Goal: Task Accomplishment & Management: Manage account settings

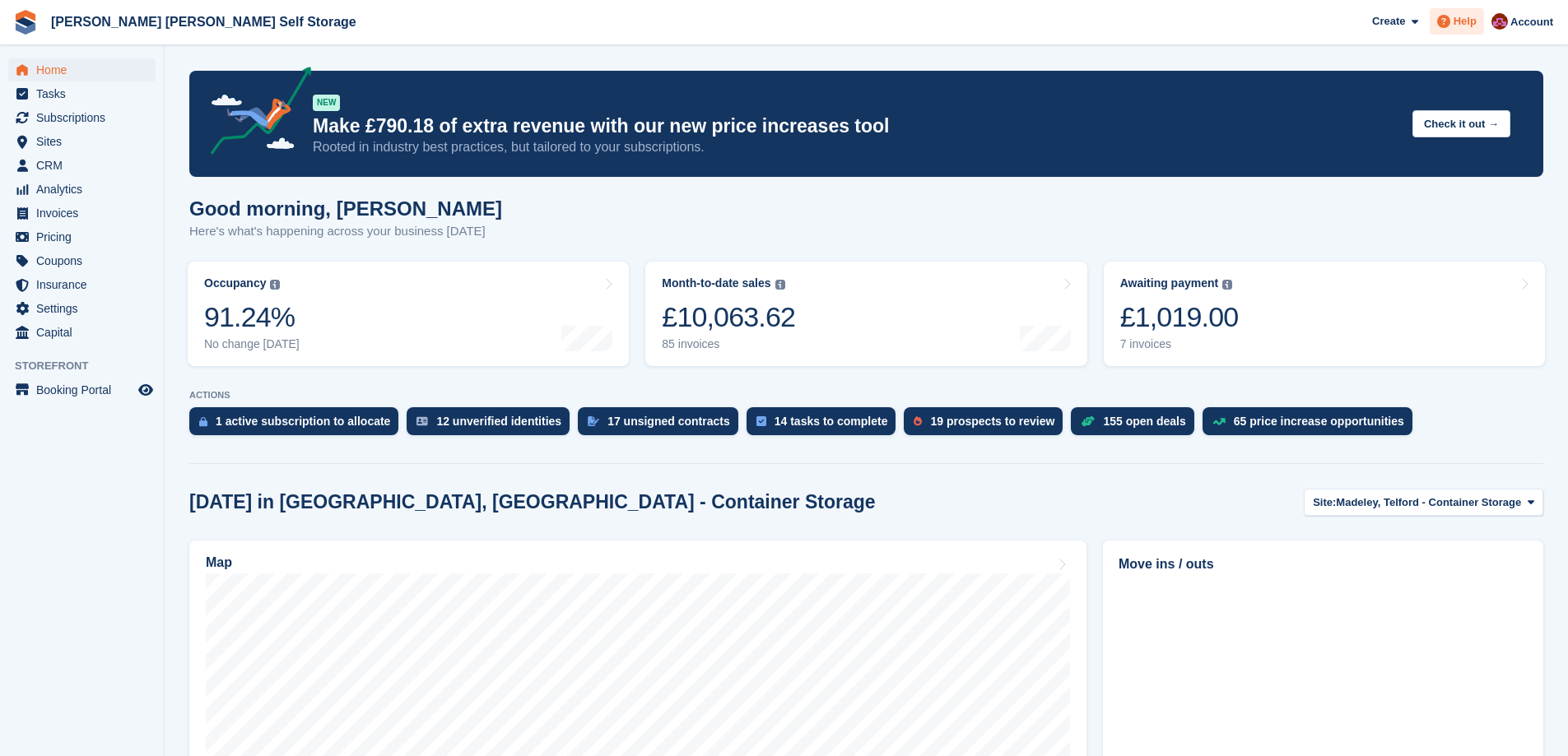
click at [1480, 16] on div "Help" at bounding box center [1456, 22] width 54 height 27
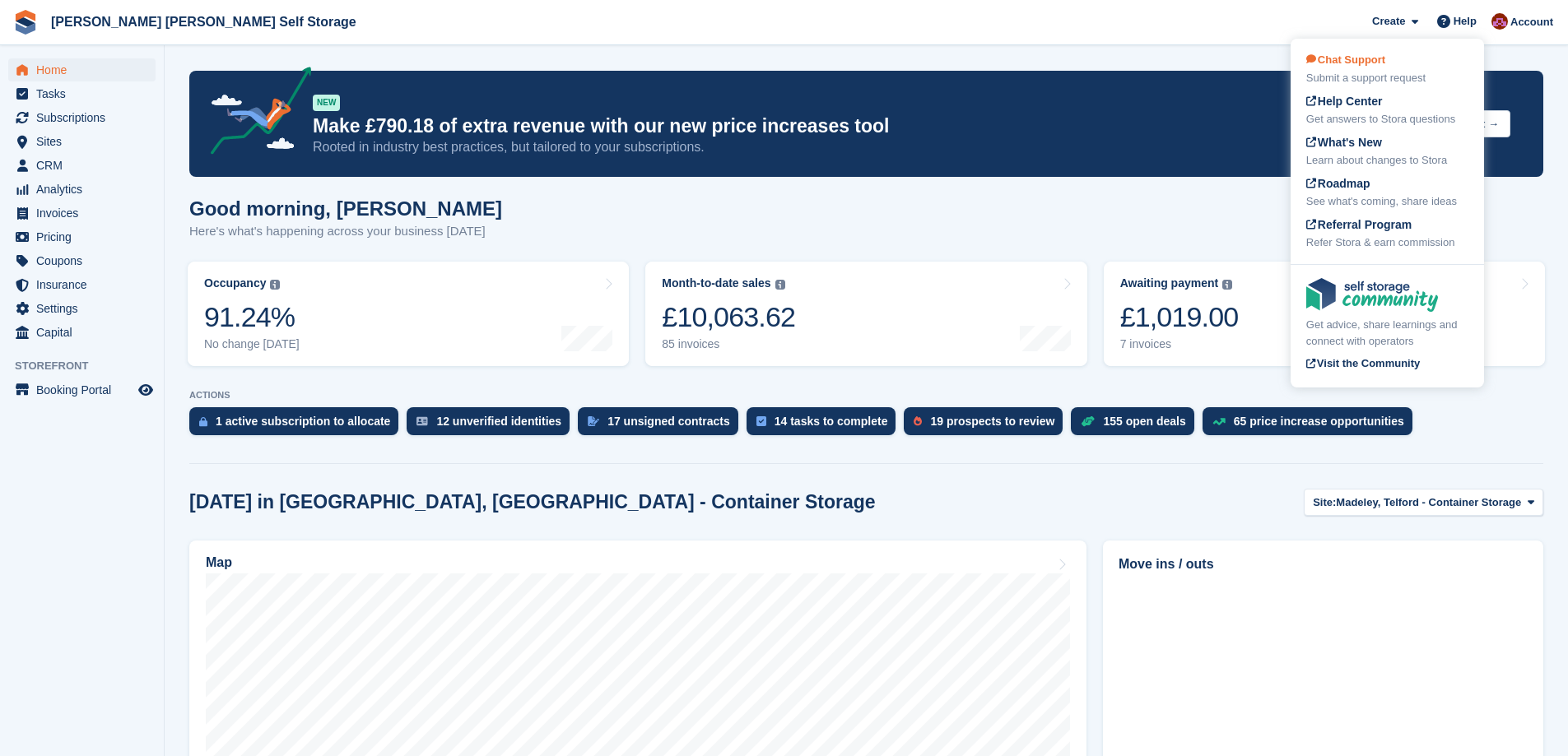
click at [1376, 56] on span "Chat Support" at bounding box center [1345, 59] width 79 height 12
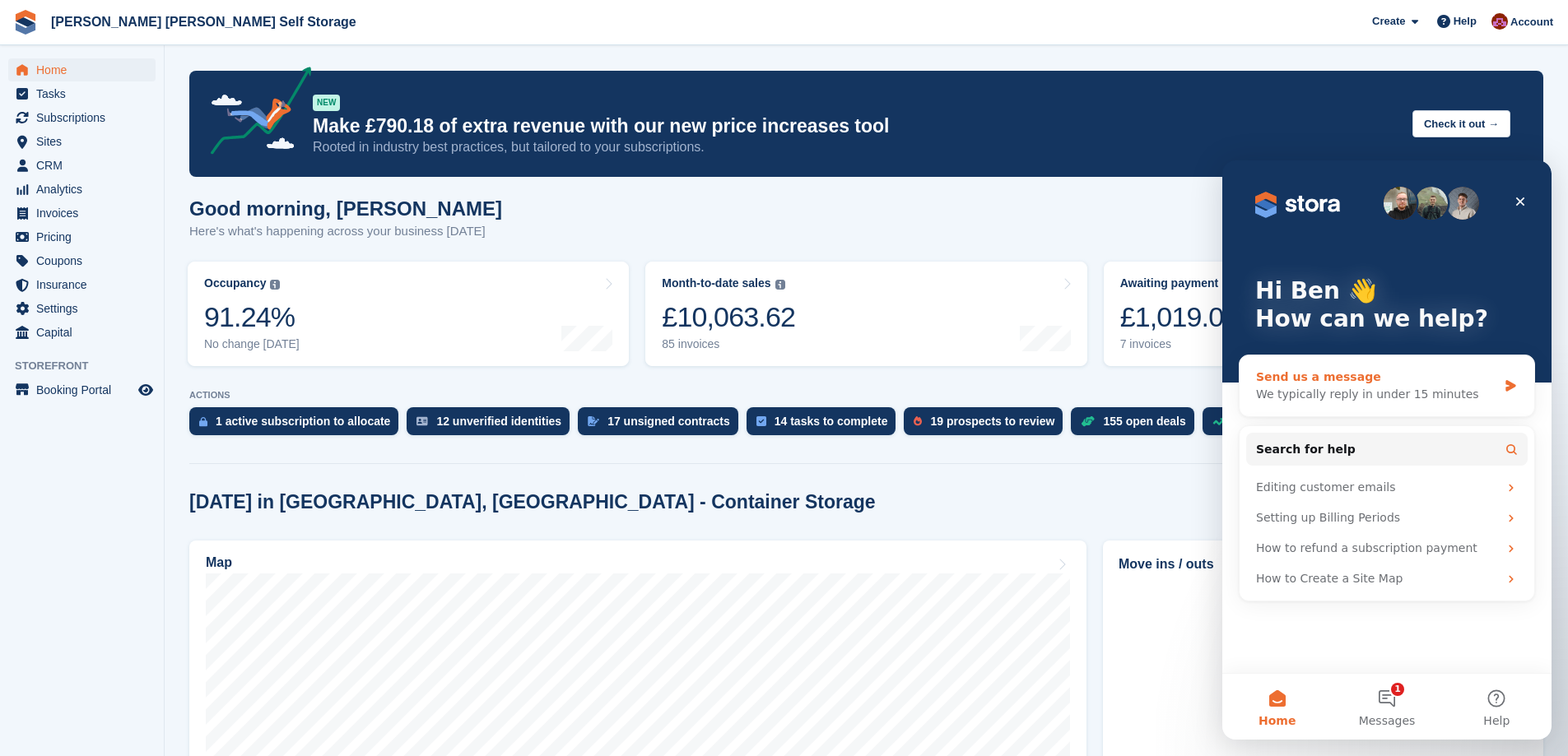
click at [1338, 388] on div "We typically reply in under 15 minutes" at bounding box center [1377, 395] width 241 height 17
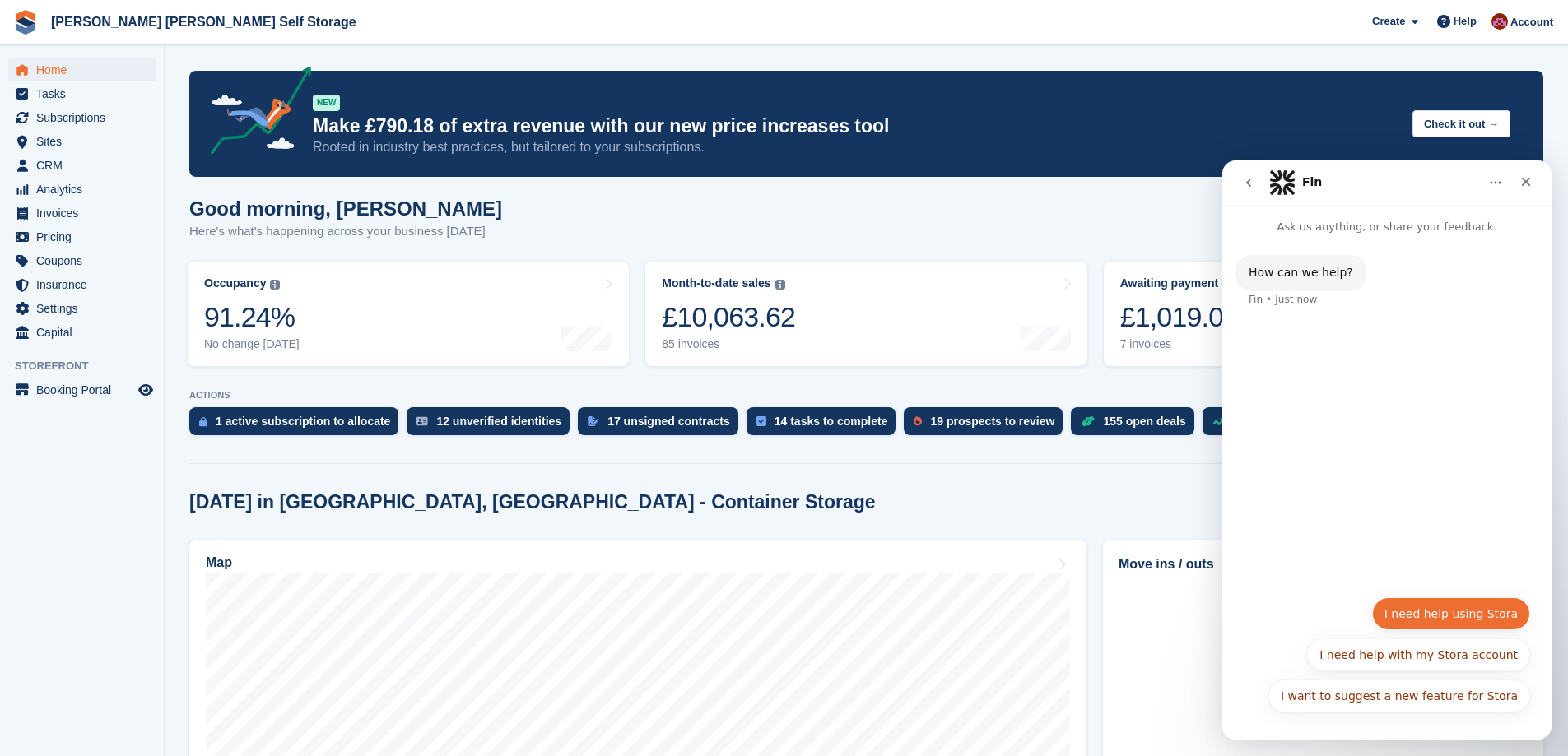
click at [1435, 625] on button "I need help using Stora" at bounding box center [1450, 614] width 158 height 32
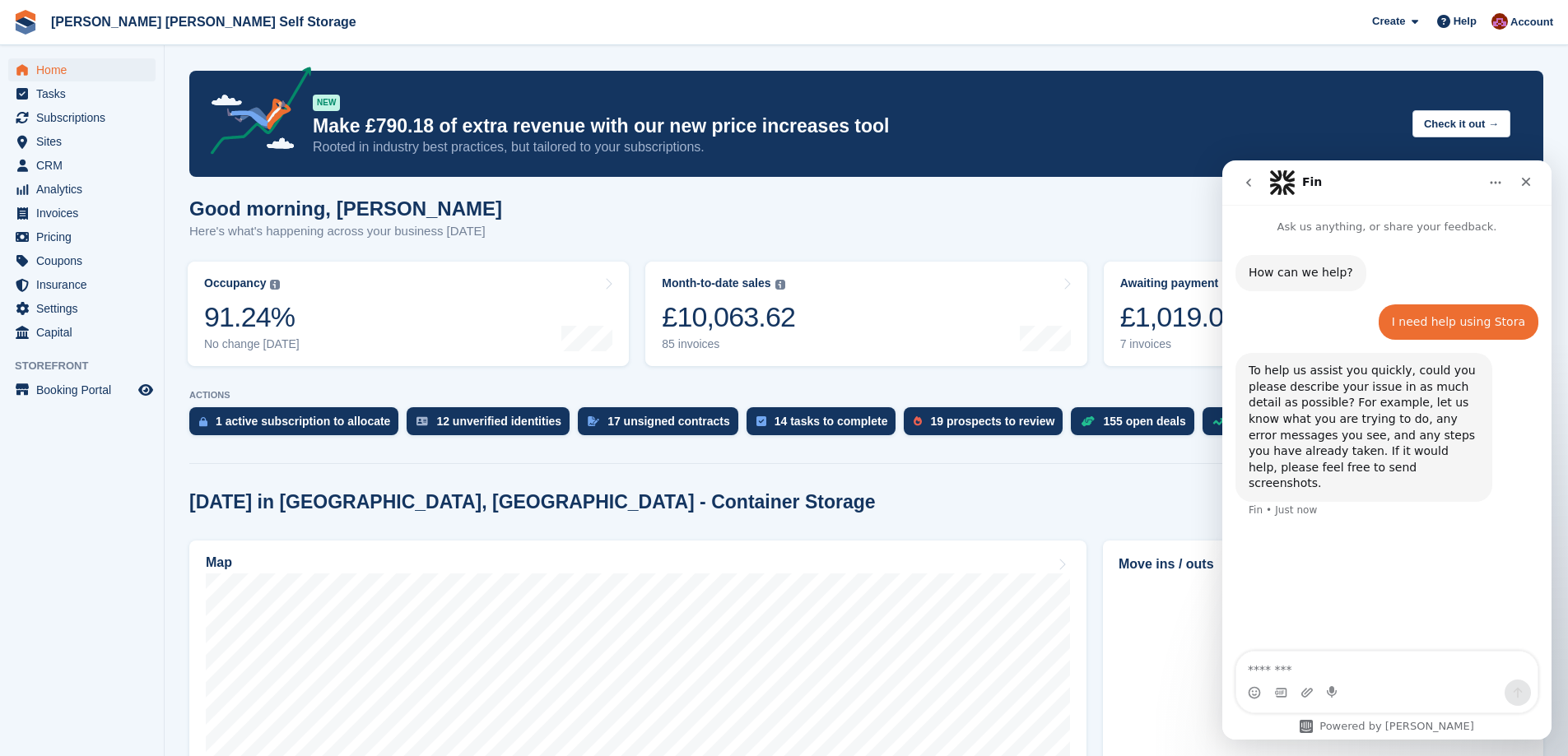
click at [1298, 667] on textarea "Message…" at bounding box center [1386, 665] width 301 height 28
type textarea "**********"
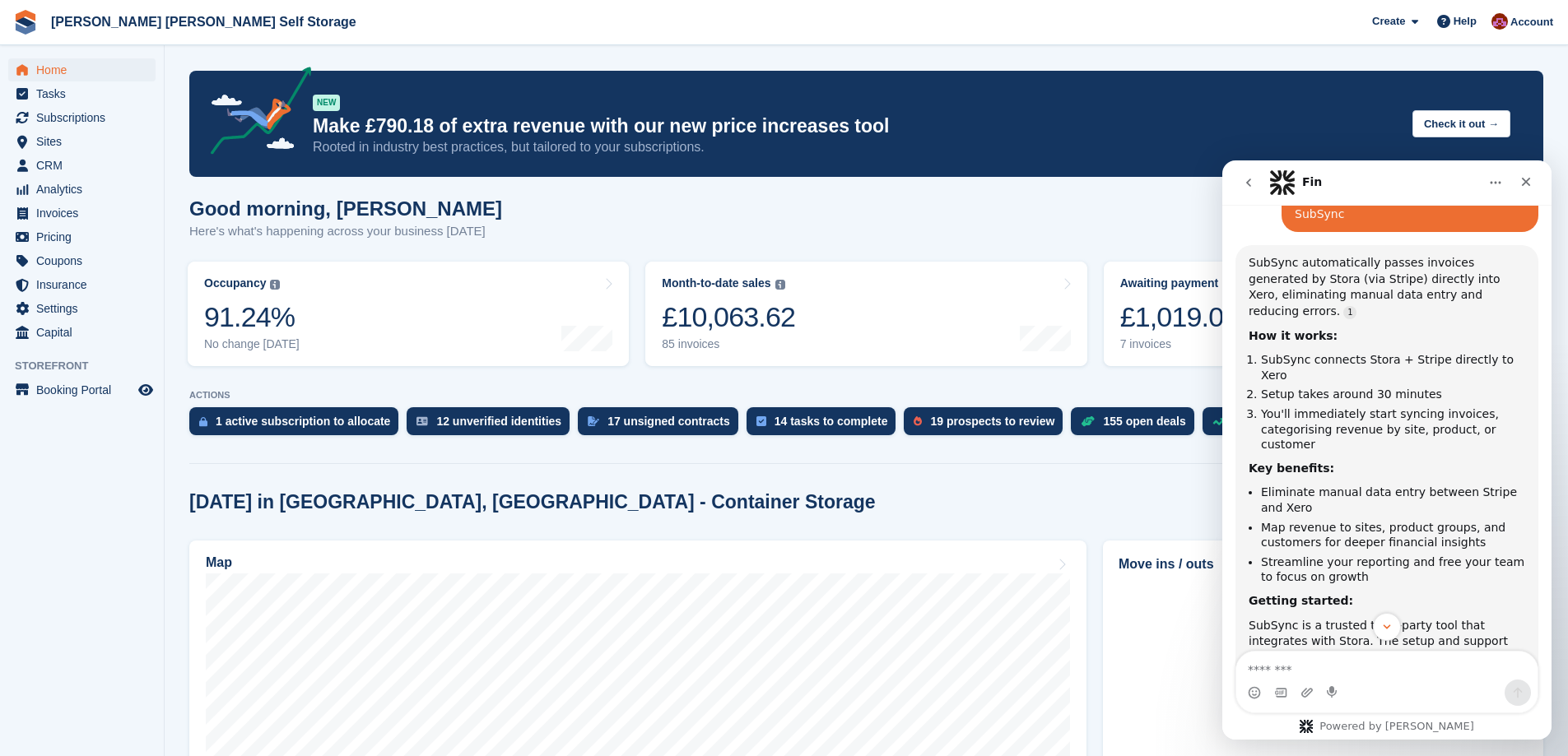
scroll to position [449, 0]
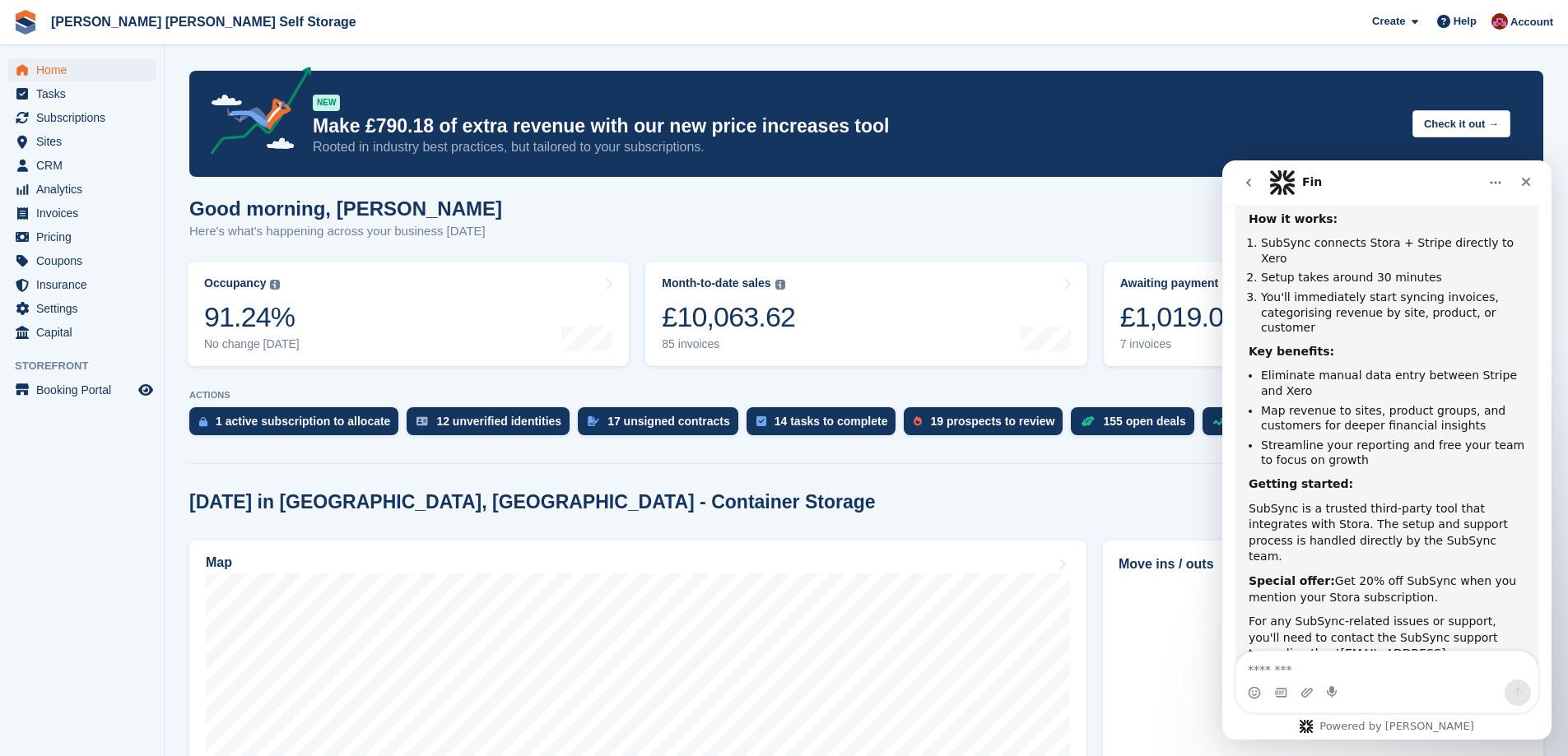
drag, startPoint x: 1389, startPoint y: 563, endPoint x: 1383, endPoint y: 573, distance: 11.7
click at [1383, 573] on div "SubSync automatically passes invoices generated by Stora (via Stripe) directly …" at bounding box center [1386, 407] width 303 height 559
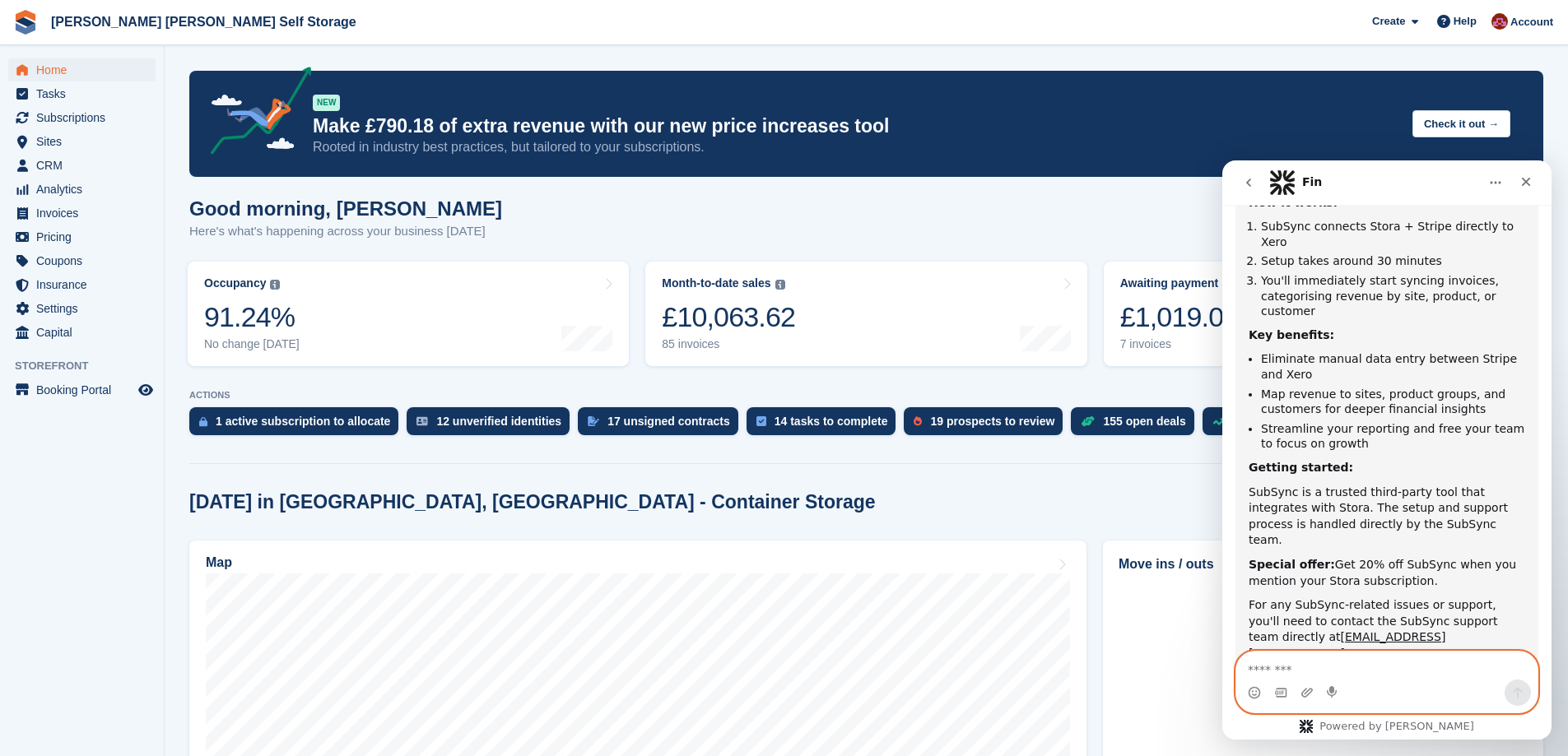
click at [1293, 673] on textarea "Message…" at bounding box center [1386, 665] width 301 height 28
type textarea "**********"
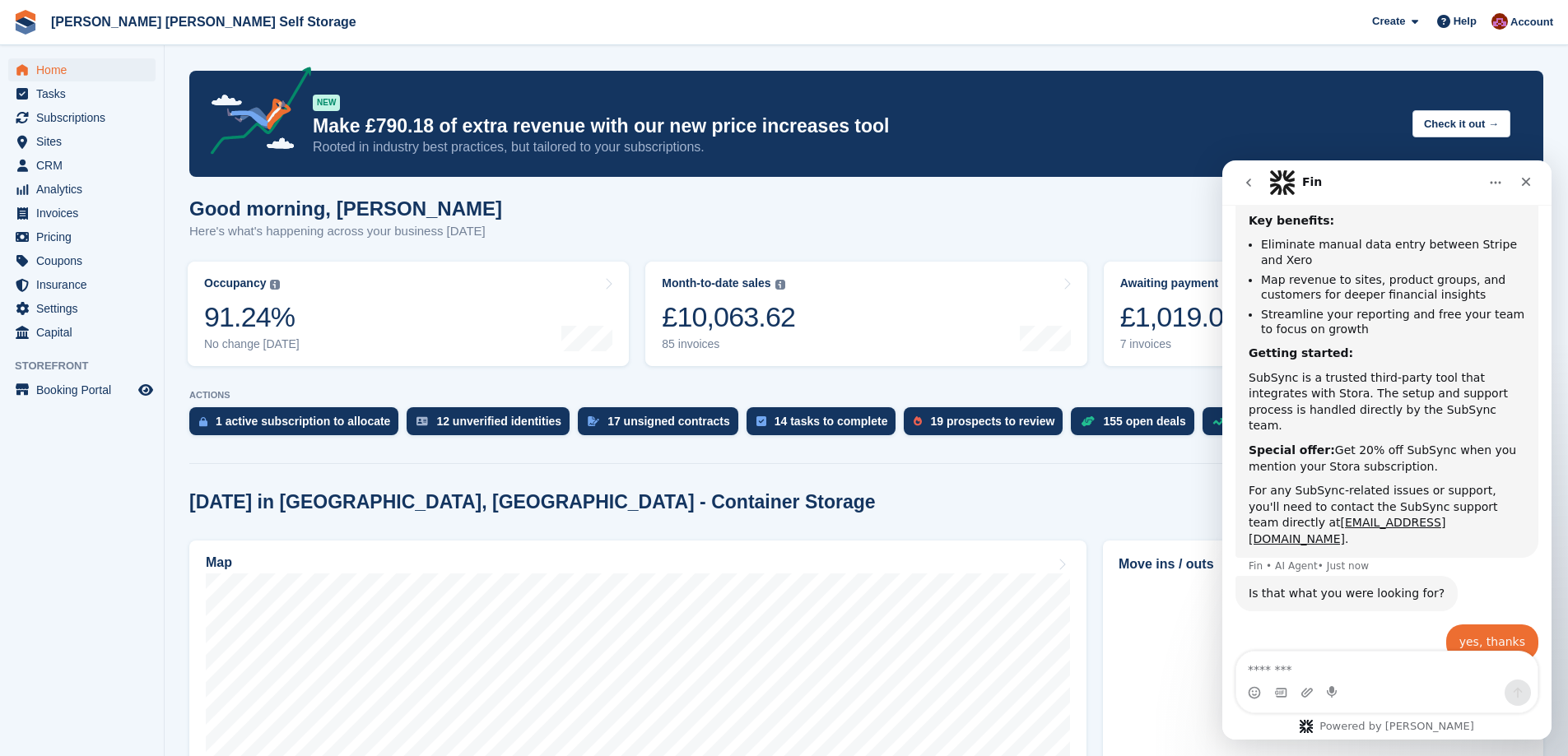
scroll to position [557, 0]
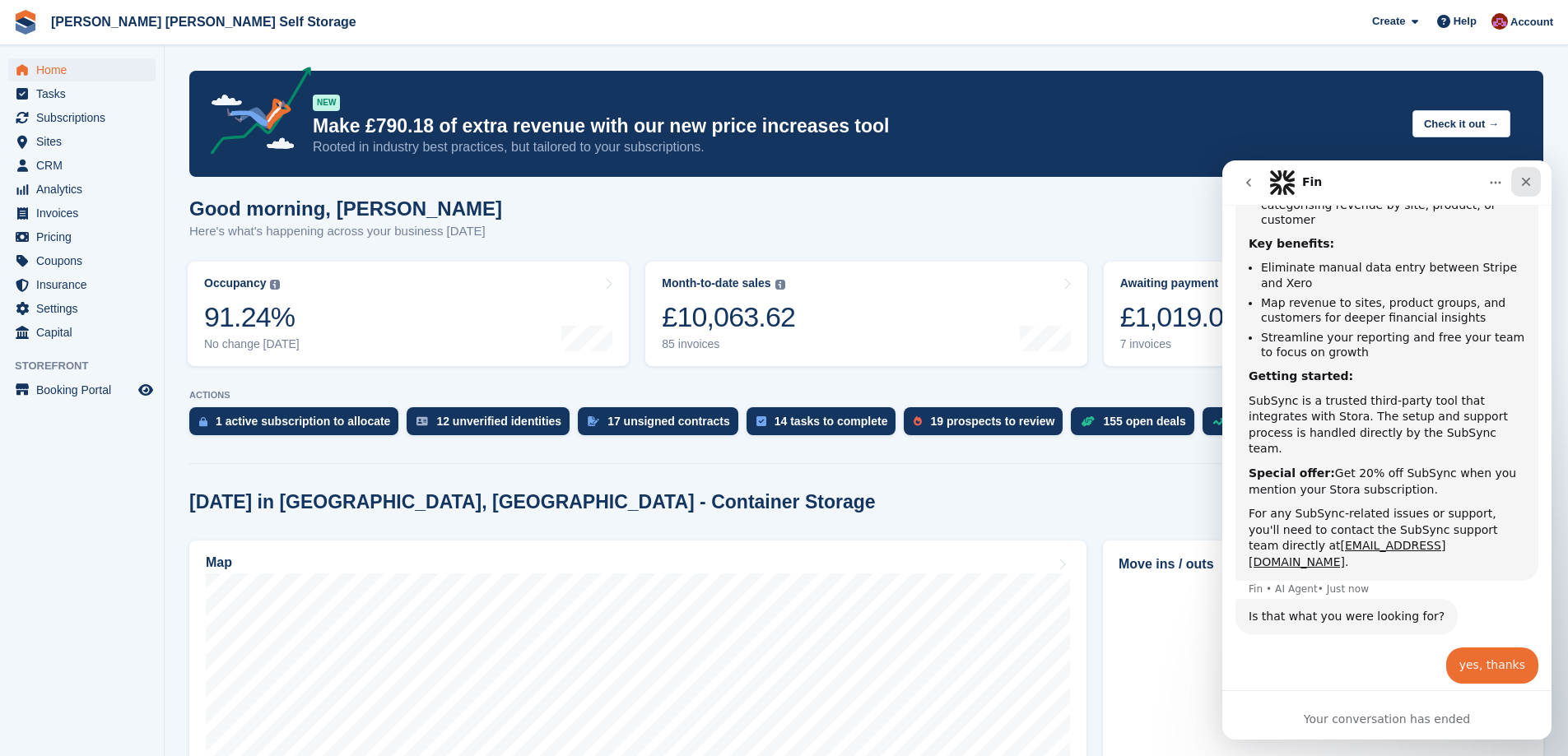
click at [1531, 183] on icon "Close" at bounding box center [1526, 182] width 13 height 13
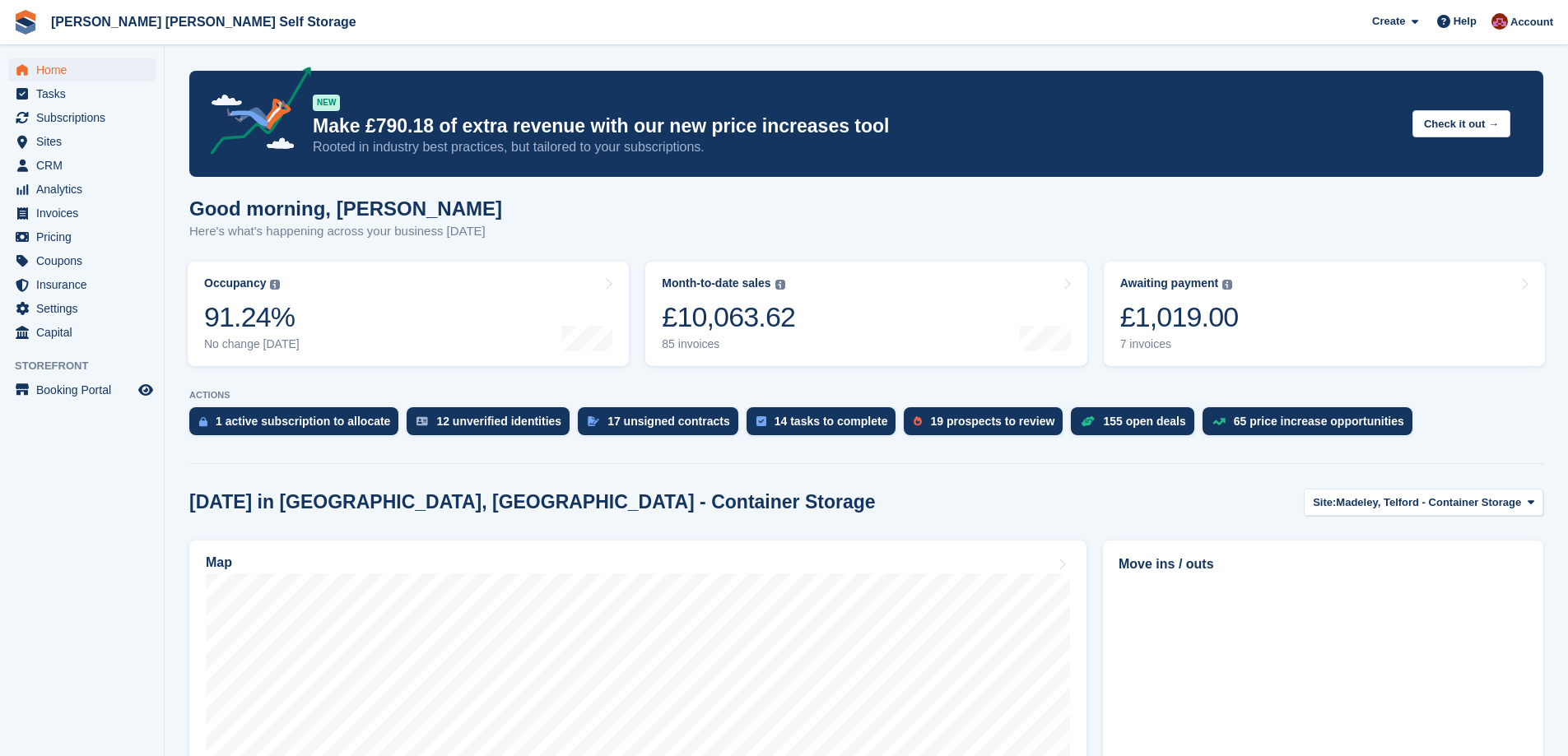
scroll to position [541, 0]
click at [62, 116] on span "Subscriptions" at bounding box center [85, 118] width 98 height 23
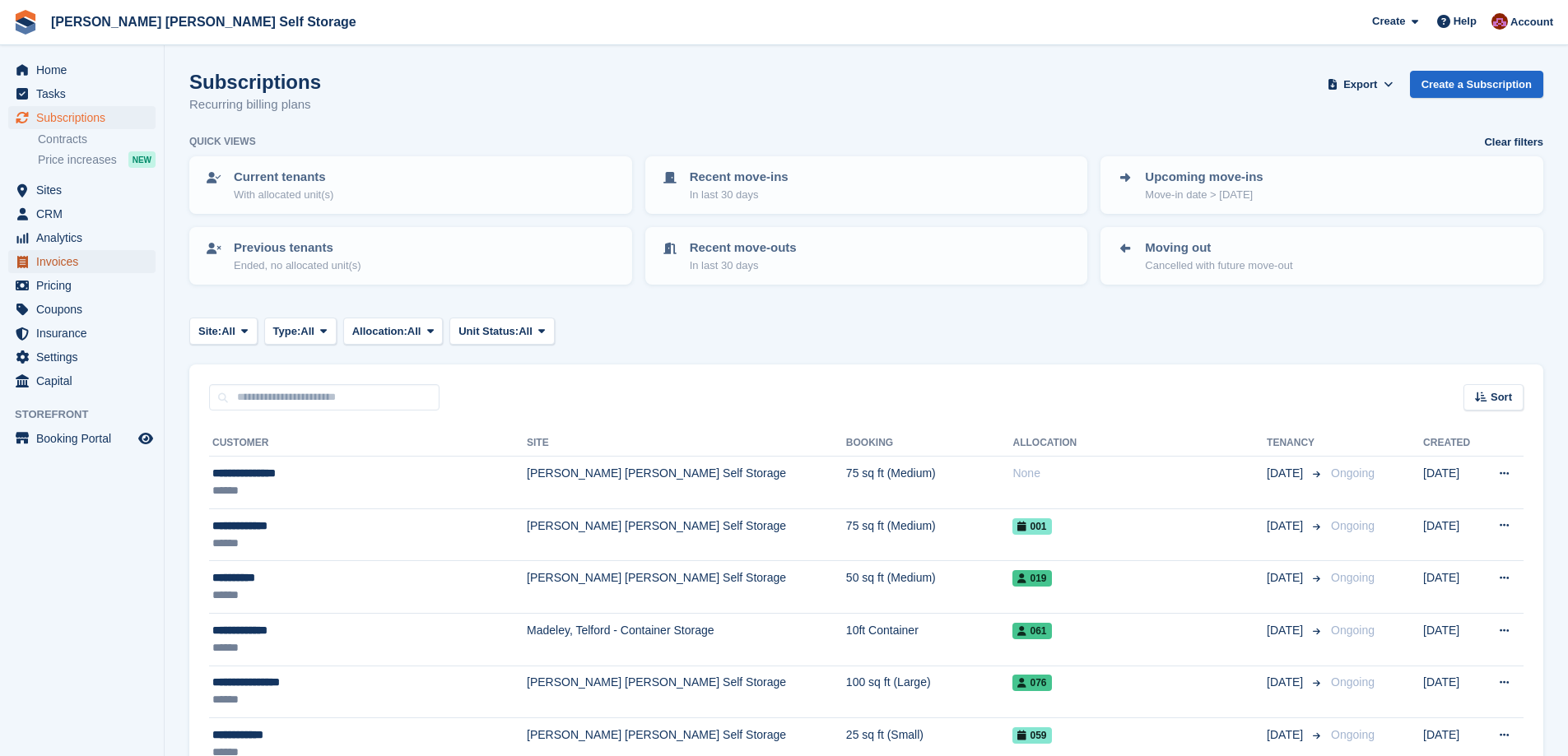
click at [67, 260] on span "Invoices" at bounding box center [85, 262] width 98 height 23
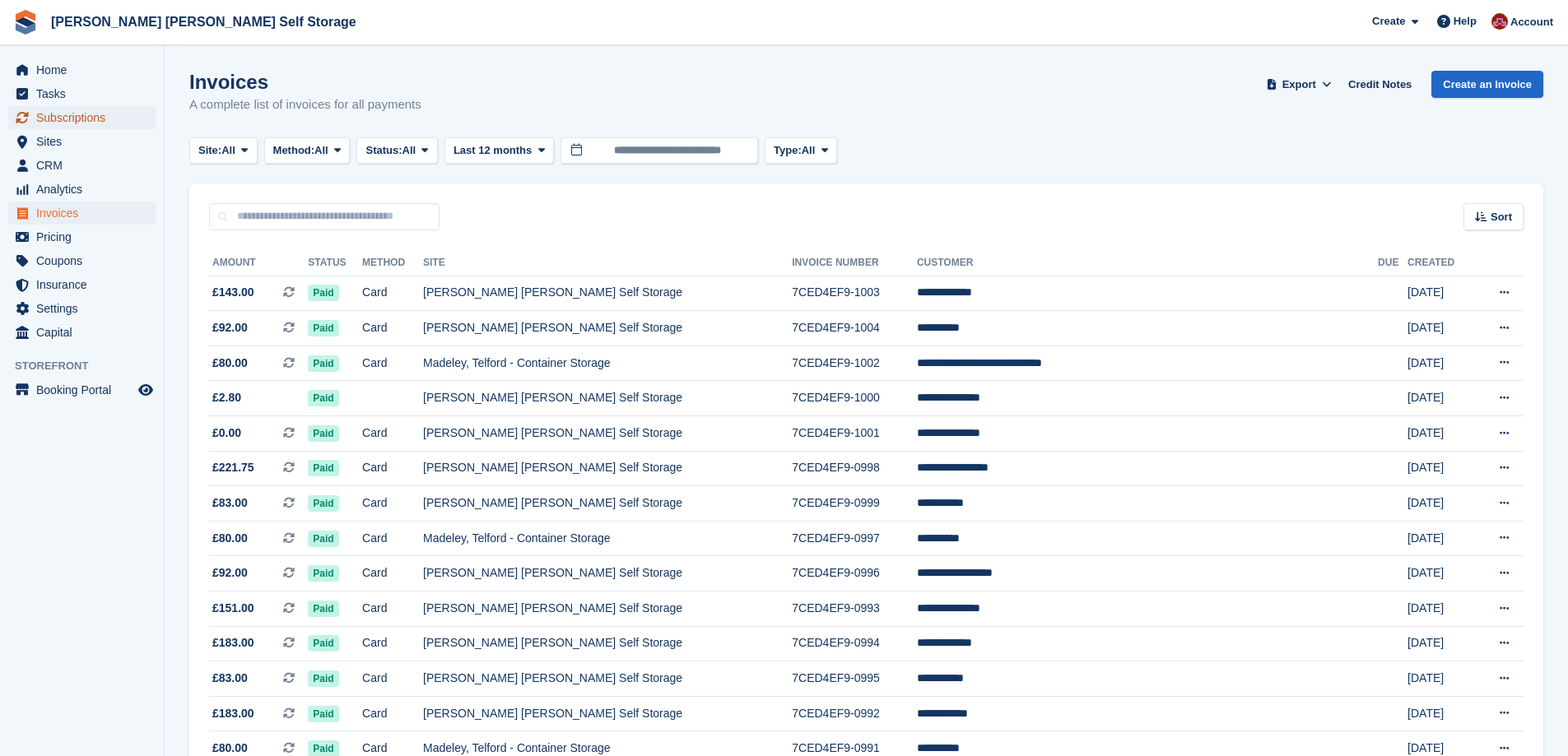
click at [64, 120] on span "Subscriptions" at bounding box center [85, 118] width 98 height 23
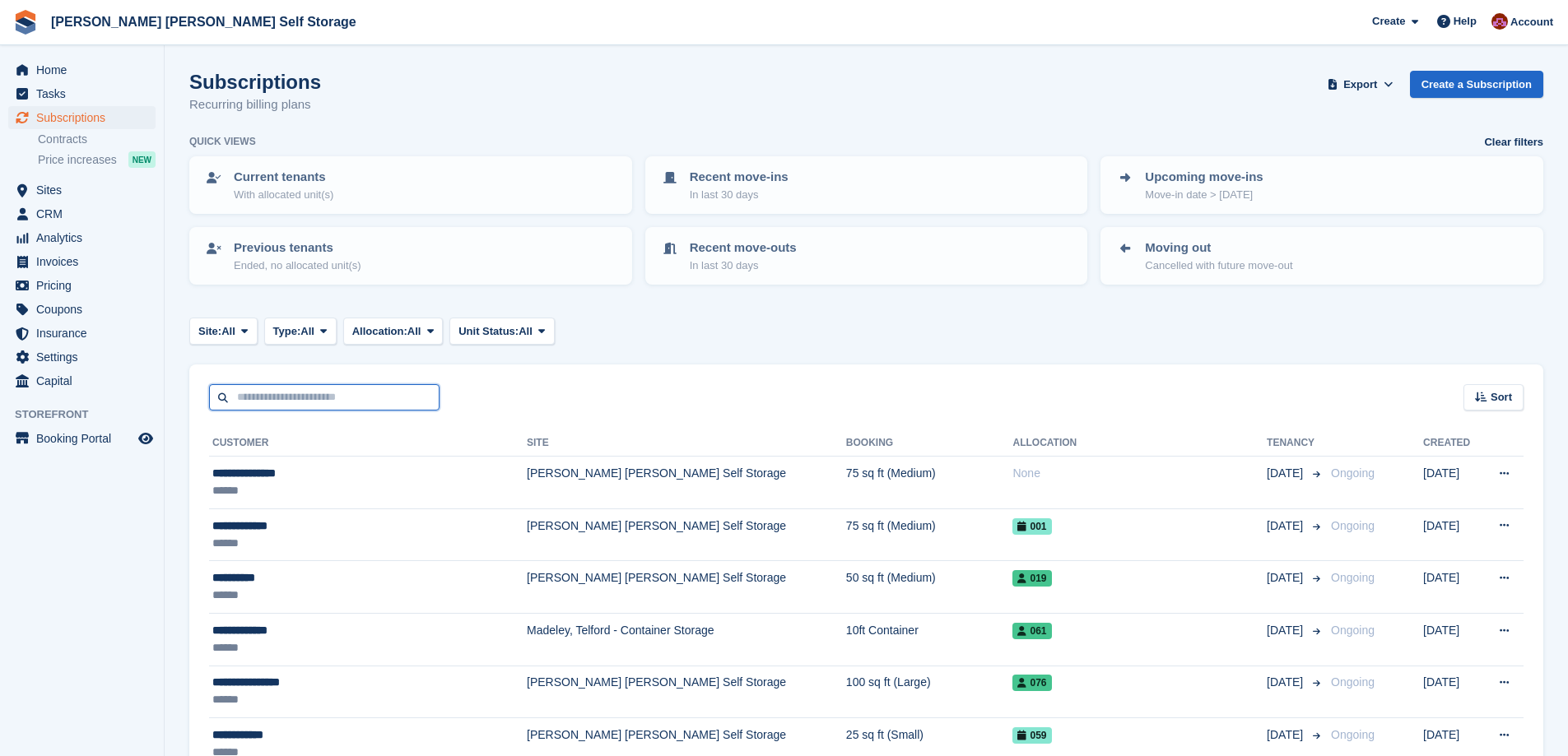
click at [285, 395] on input "text" at bounding box center [324, 398] width 230 height 27
type input "***"
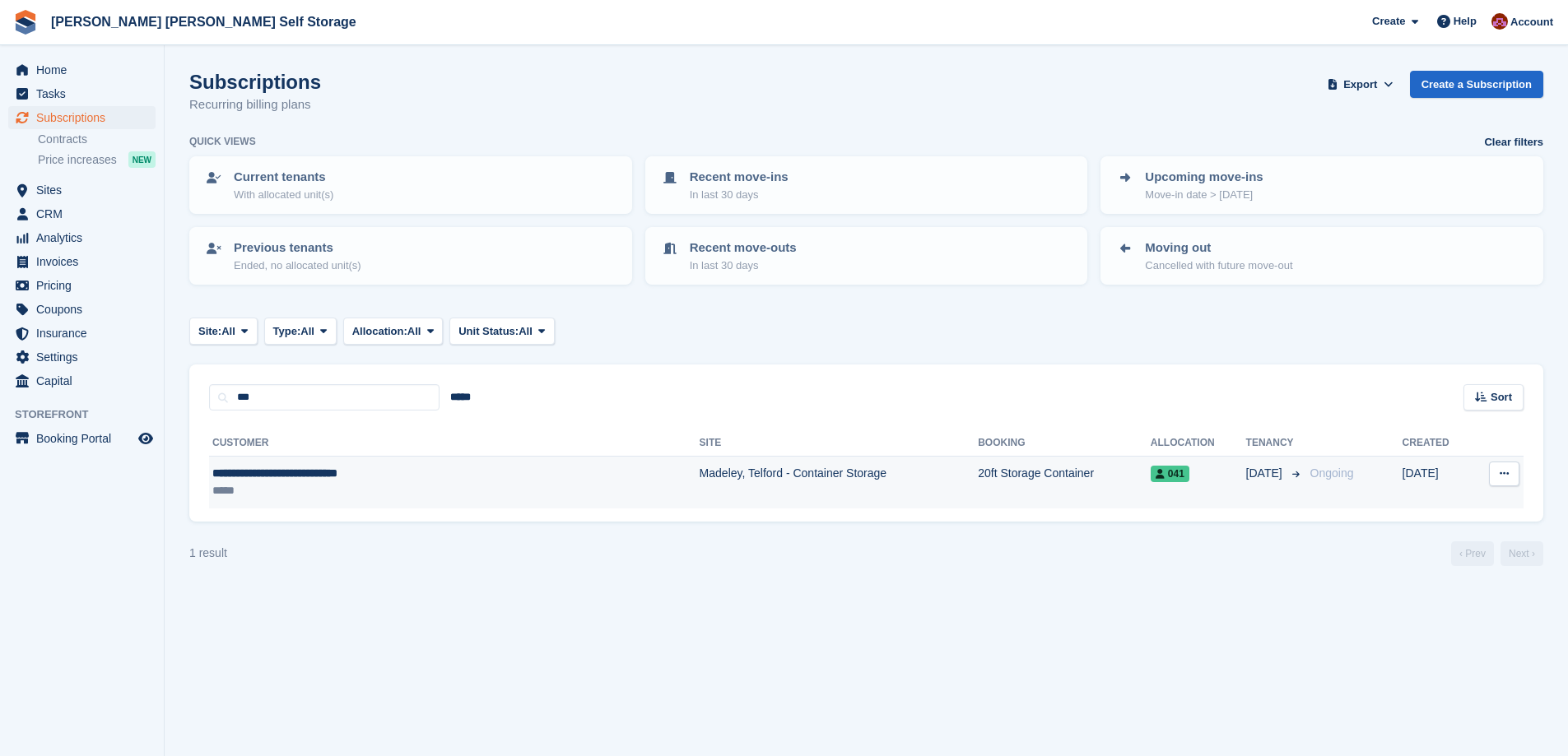
click at [364, 484] on div "*****" at bounding box center [375, 491] width 326 height 17
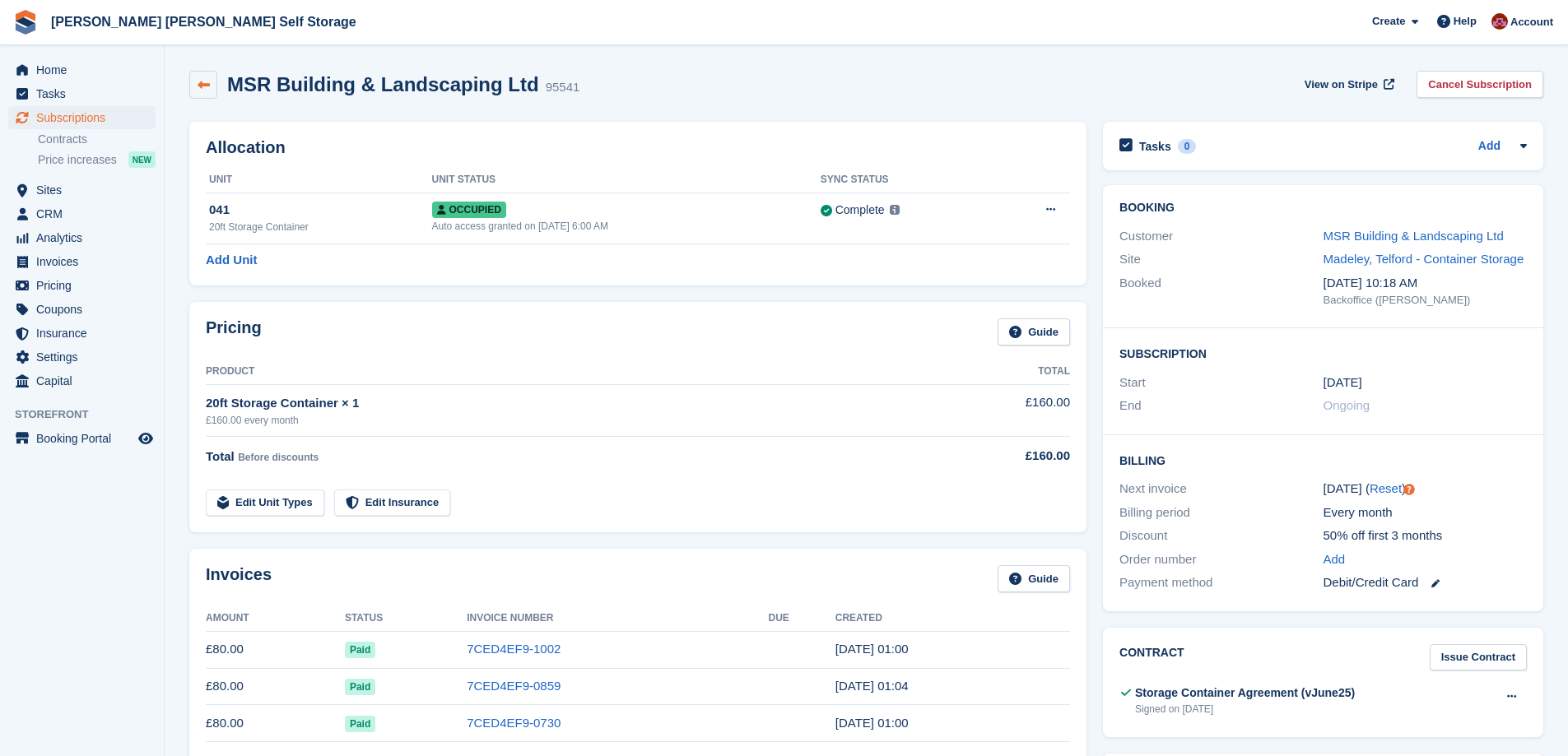
click at [198, 84] on icon at bounding box center [204, 85] width 12 height 12
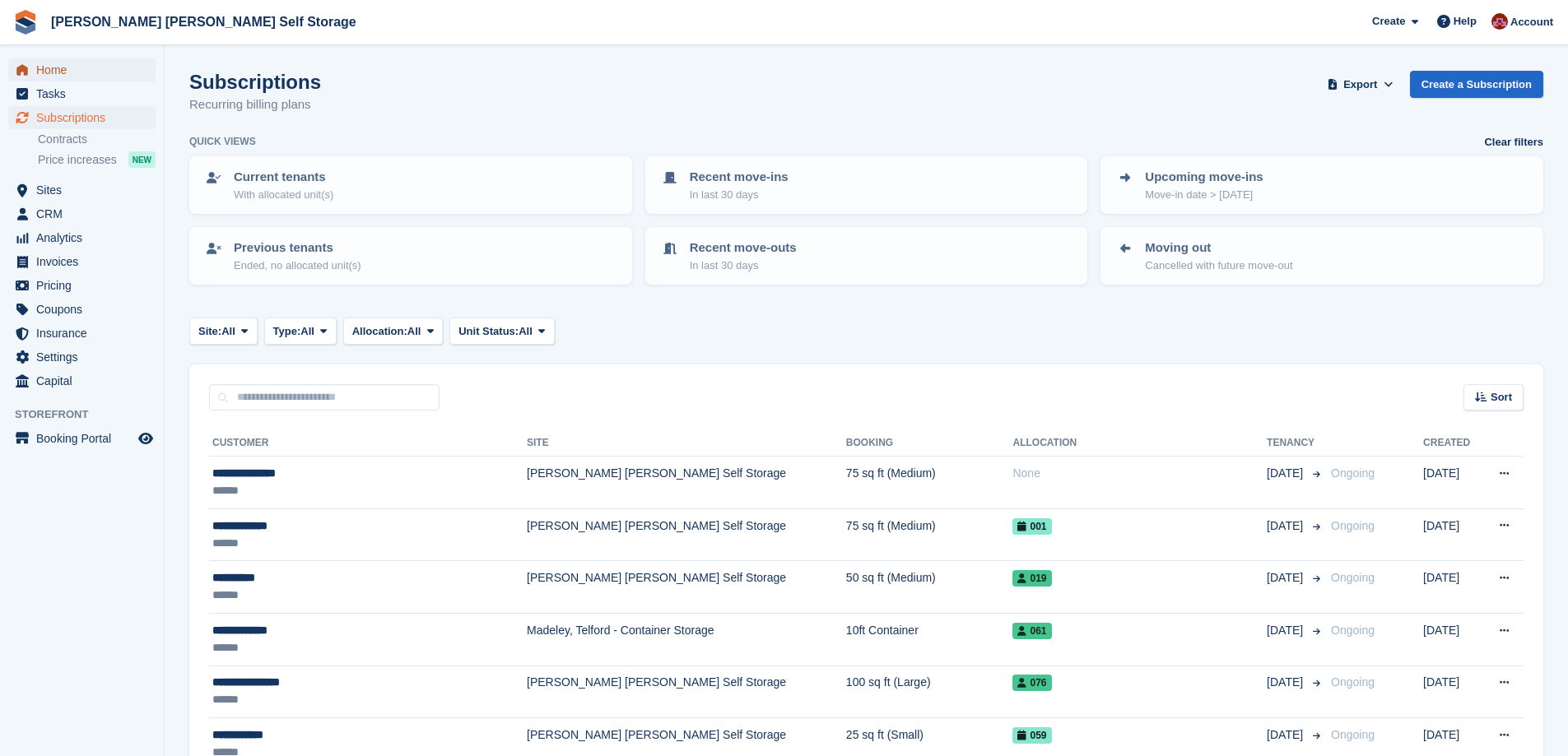
click at [71, 66] on span "Home" at bounding box center [85, 70] width 98 height 23
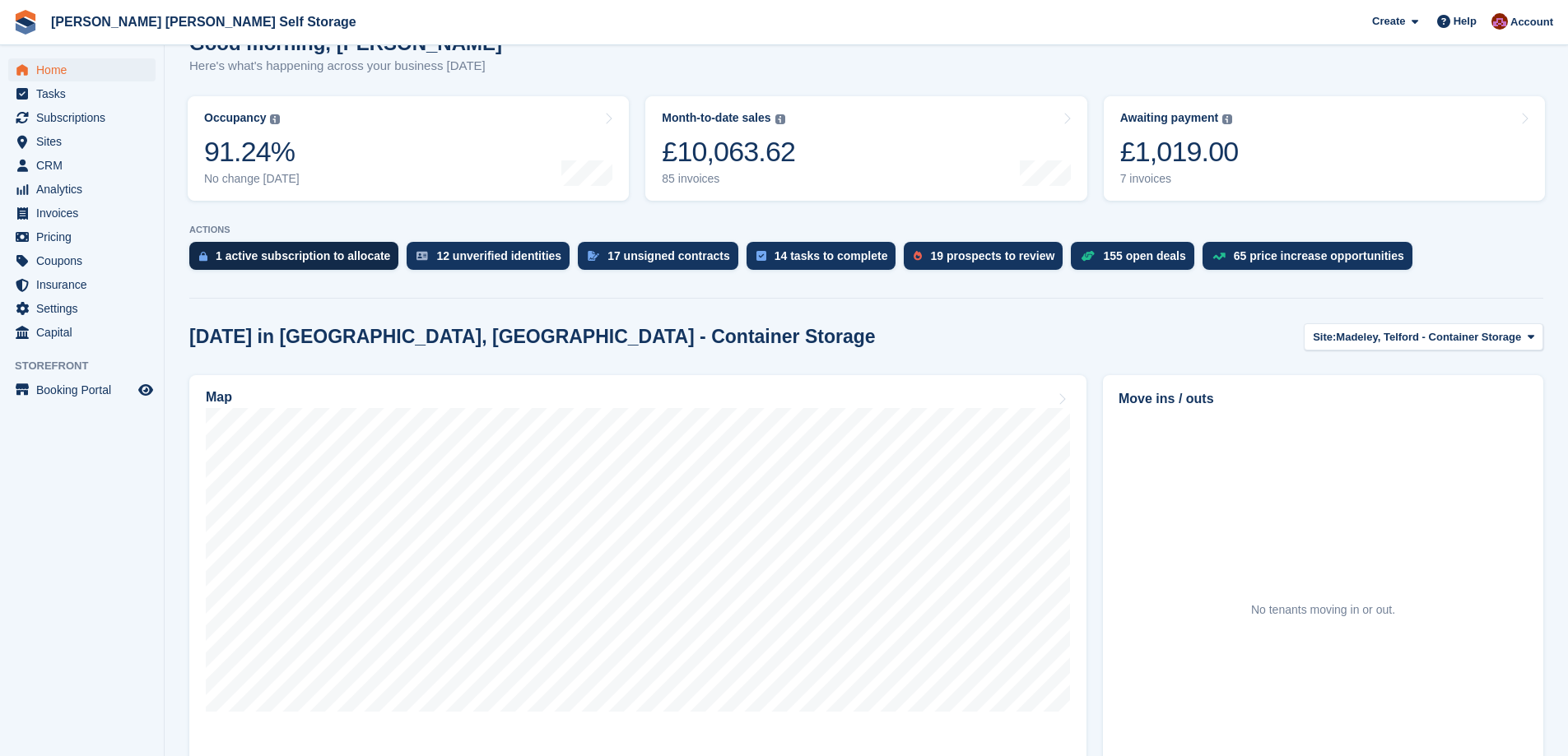
scroll to position [164, 0]
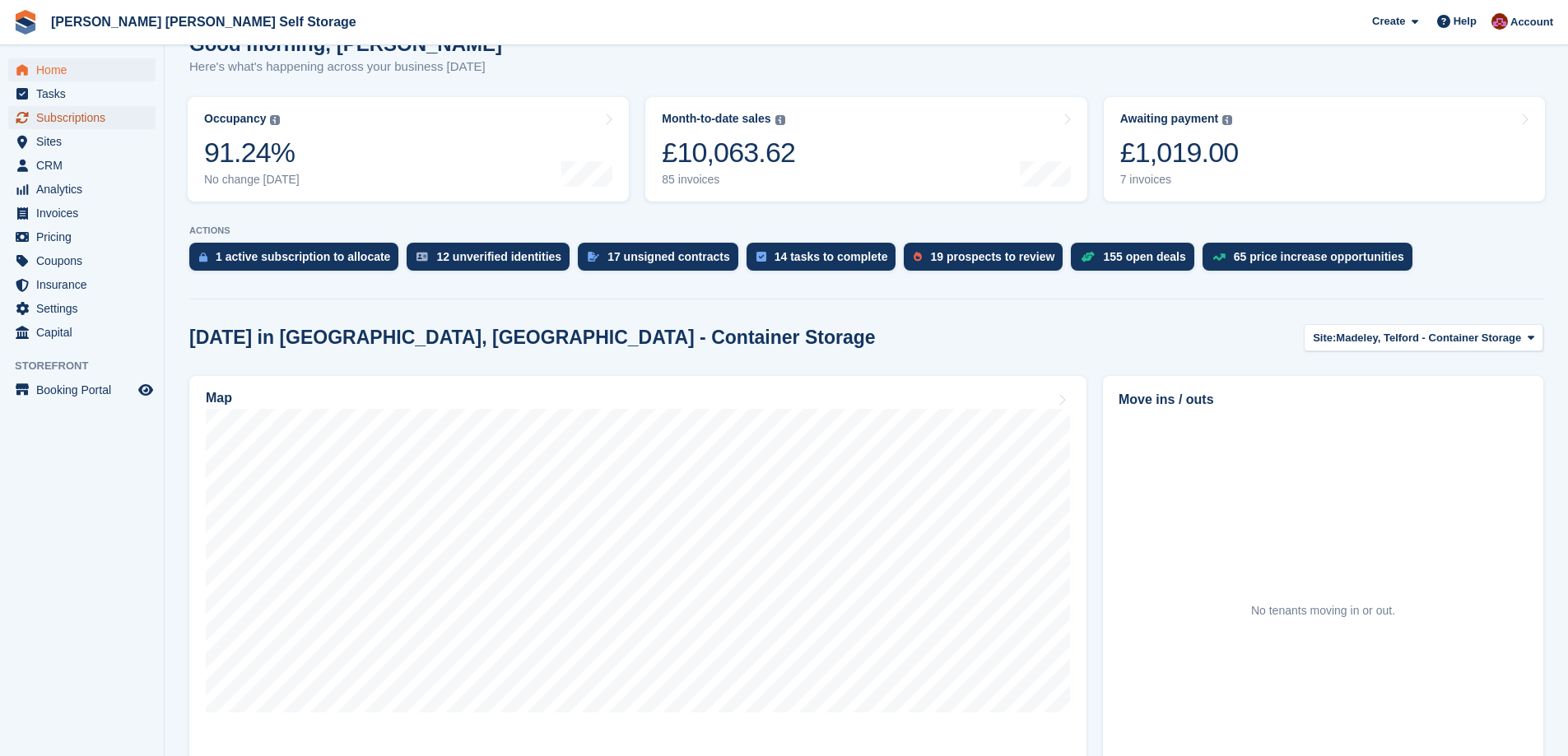
drag, startPoint x: 84, startPoint y: 115, endPoint x: 299, endPoint y: 108, distance: 215.1
click at [85, 114] on span "Subscriptions" at bounding box center [85, 118] width 98 height 23
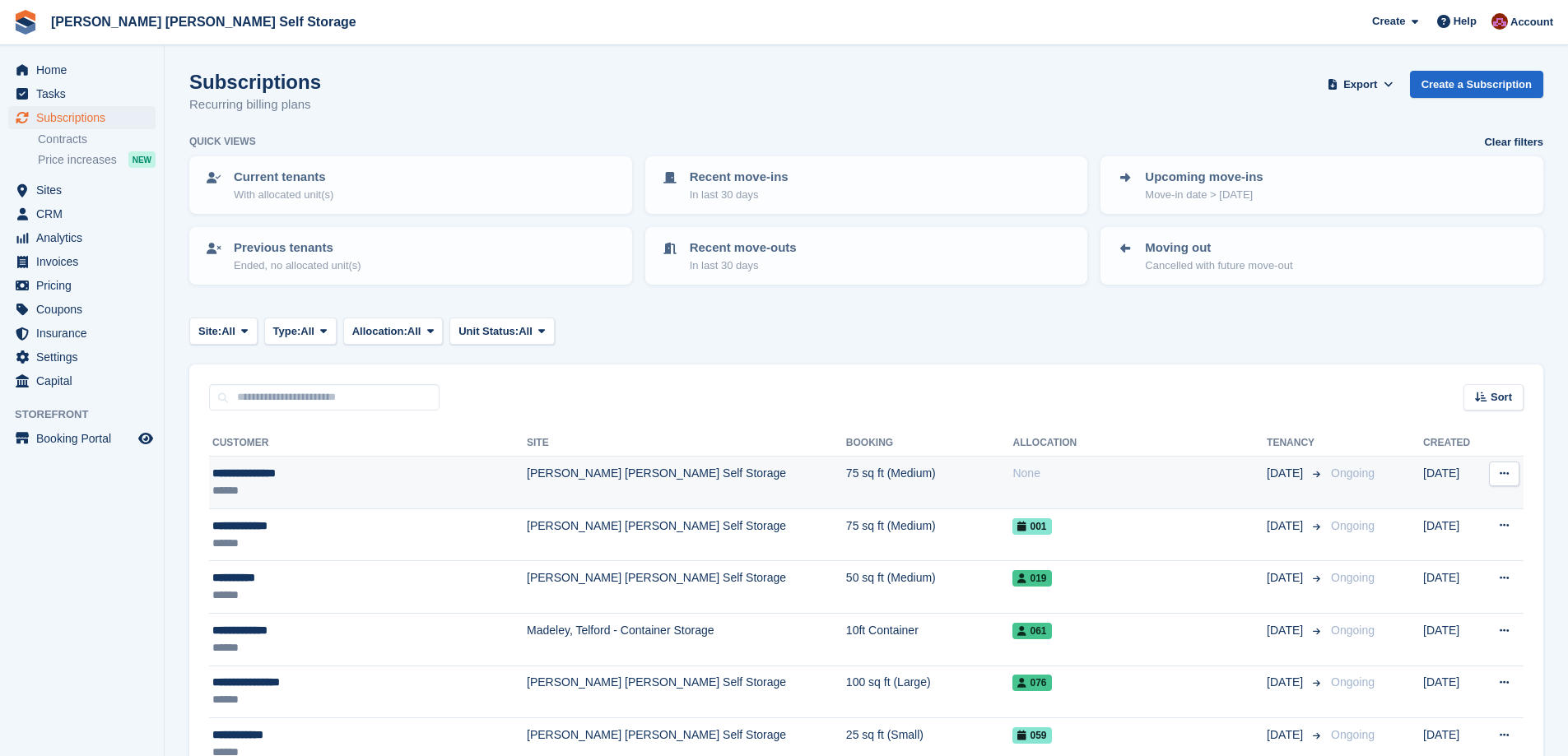
drag, startPoint x: 503, startPoint y: 473, endPoint x: 549, endPoint y: 472, distance: 46.0
click at [527, 473] on td "[PERSON_NAME] [PERSON_NAME] Self Storage" at bounding box center [686, 483] width 319 height 53
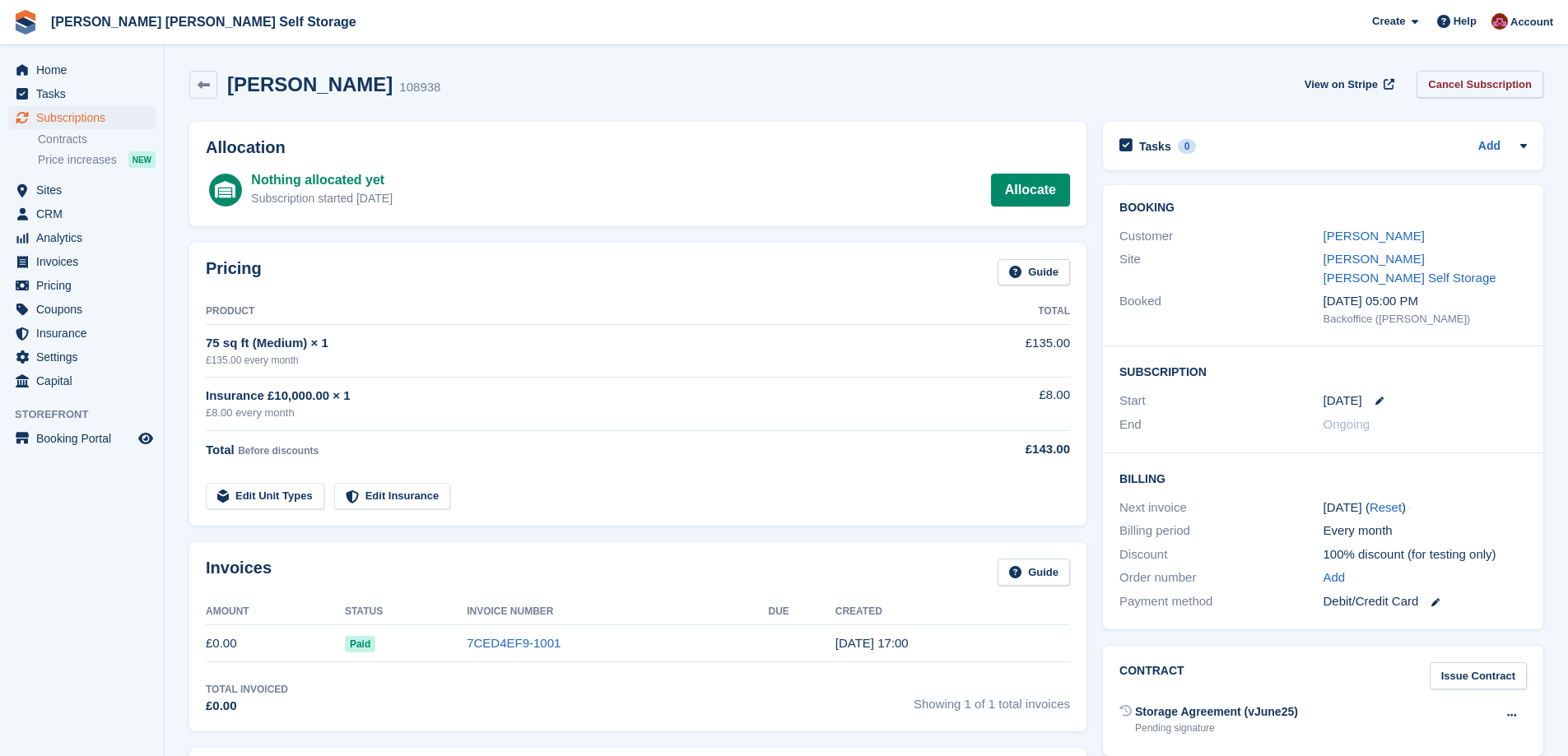
click at [1506, 90] on link "Cancel Subscription" at bounding box center [1480, 84] width 127 height 27
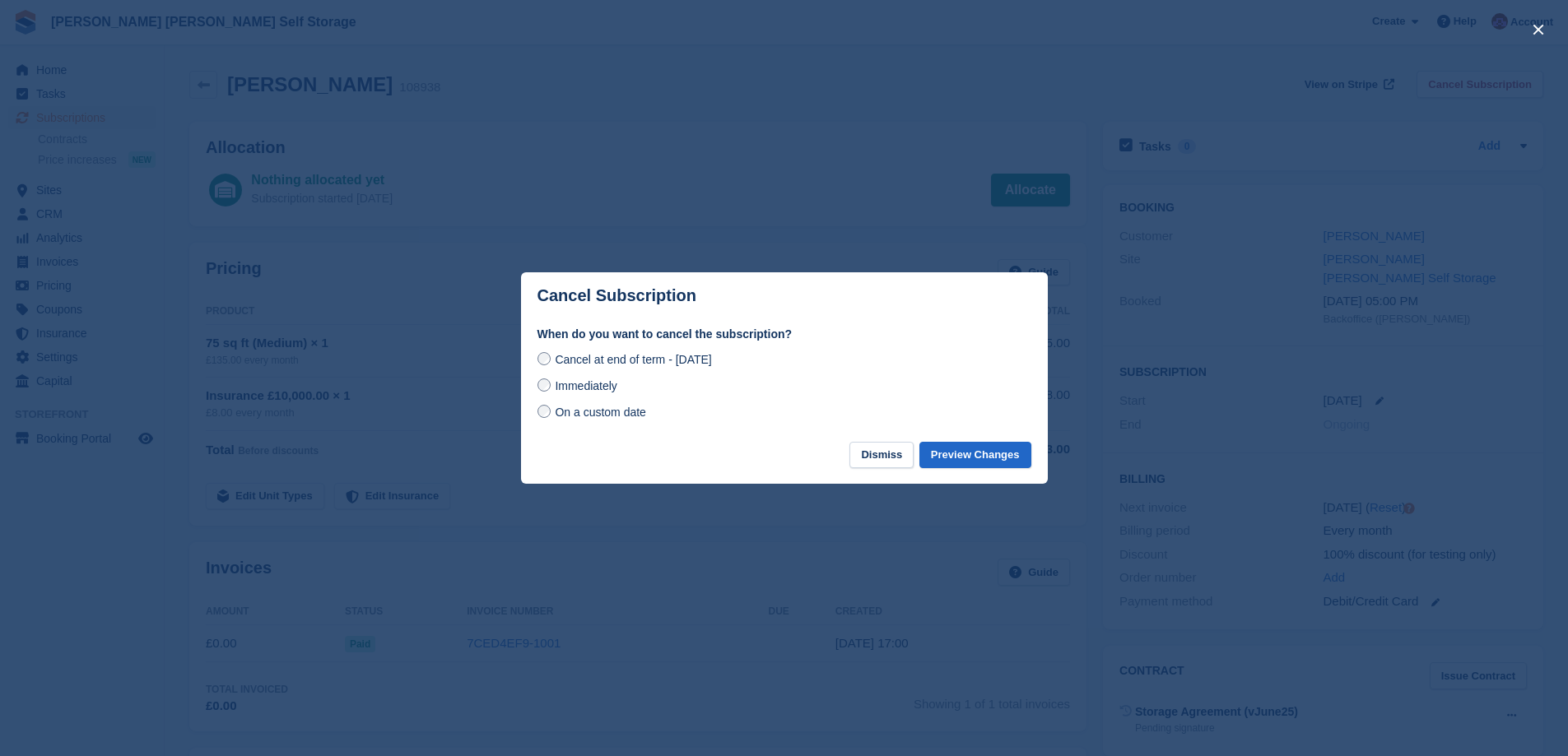
click at [590, 393] on span "Immediately" at bounding box center [585, 386] width 62 height 13
drag, startPoint x: 993, startPoint y: 459, endPoint x: 1003, endPoint y: 460, distance: 10.0
click at [993, 459] on button "Preview Changes" at bounding box center [975, 455] width 112 height 27
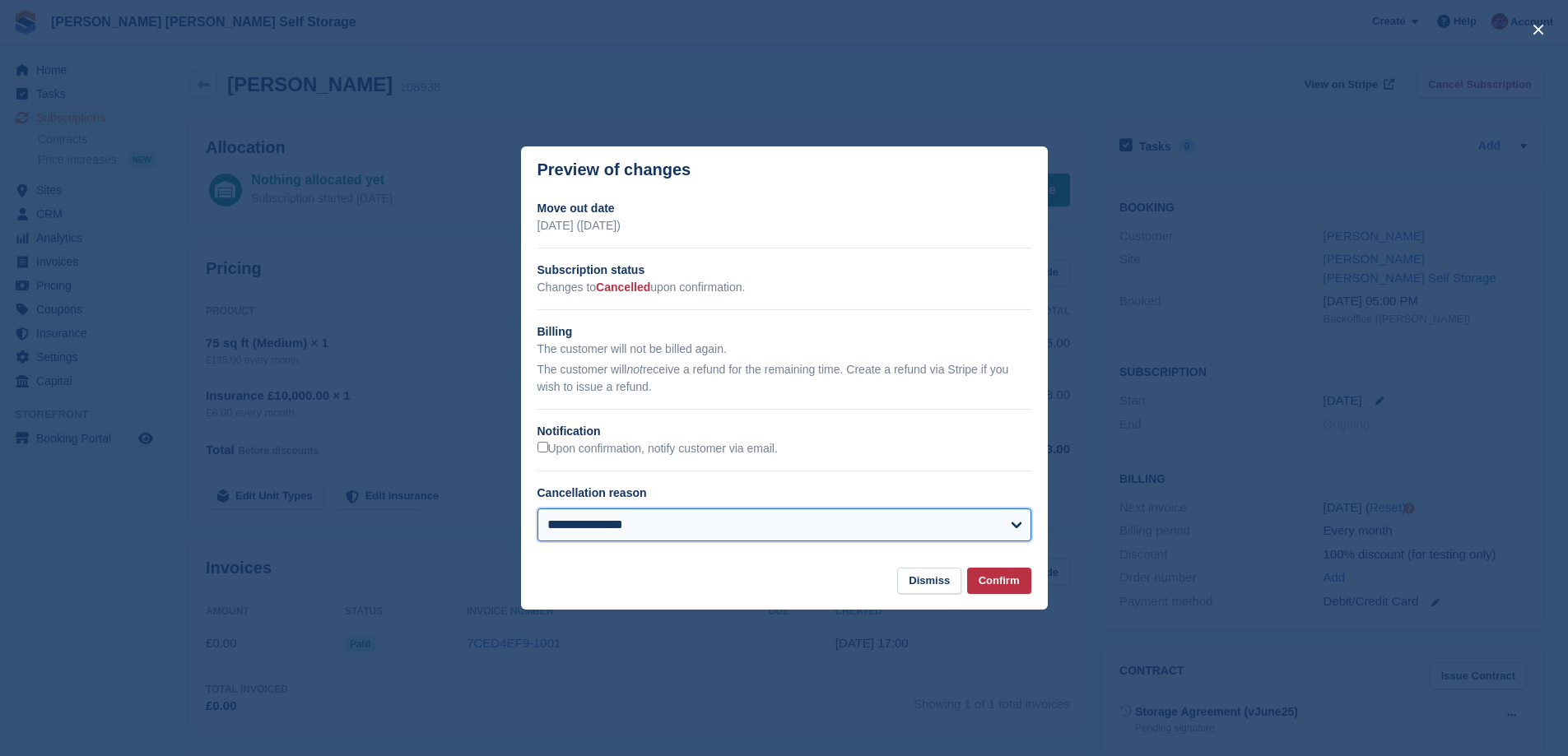
click at [642, 528] on select "**********" at bounding box center [784, 525] width 494 height 32
select select
click at [537, 509] on select "**********" at bounding box center [784, 525] width 494 height 32
click at [996, 590] on button "Confirm" at bounding box center [999, 581] width 64 height 27
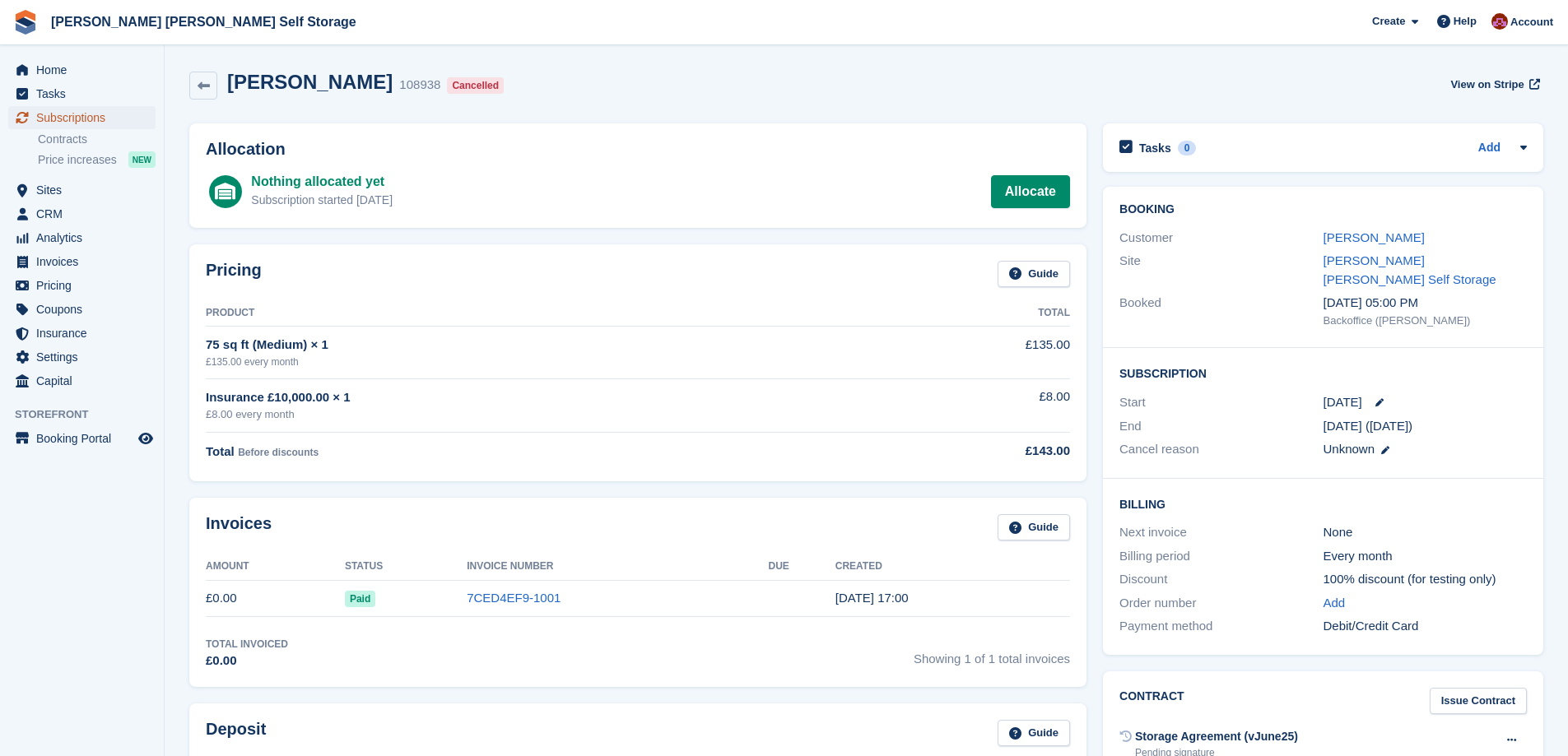
drag, startPoint x: 61, startPoint y: 118, endPoint x: 78, endPoint y: 119, distance: 17.0
click at [62, 118] on span "Subscriptions" at bounding box center [85, 118] width 98 height 23
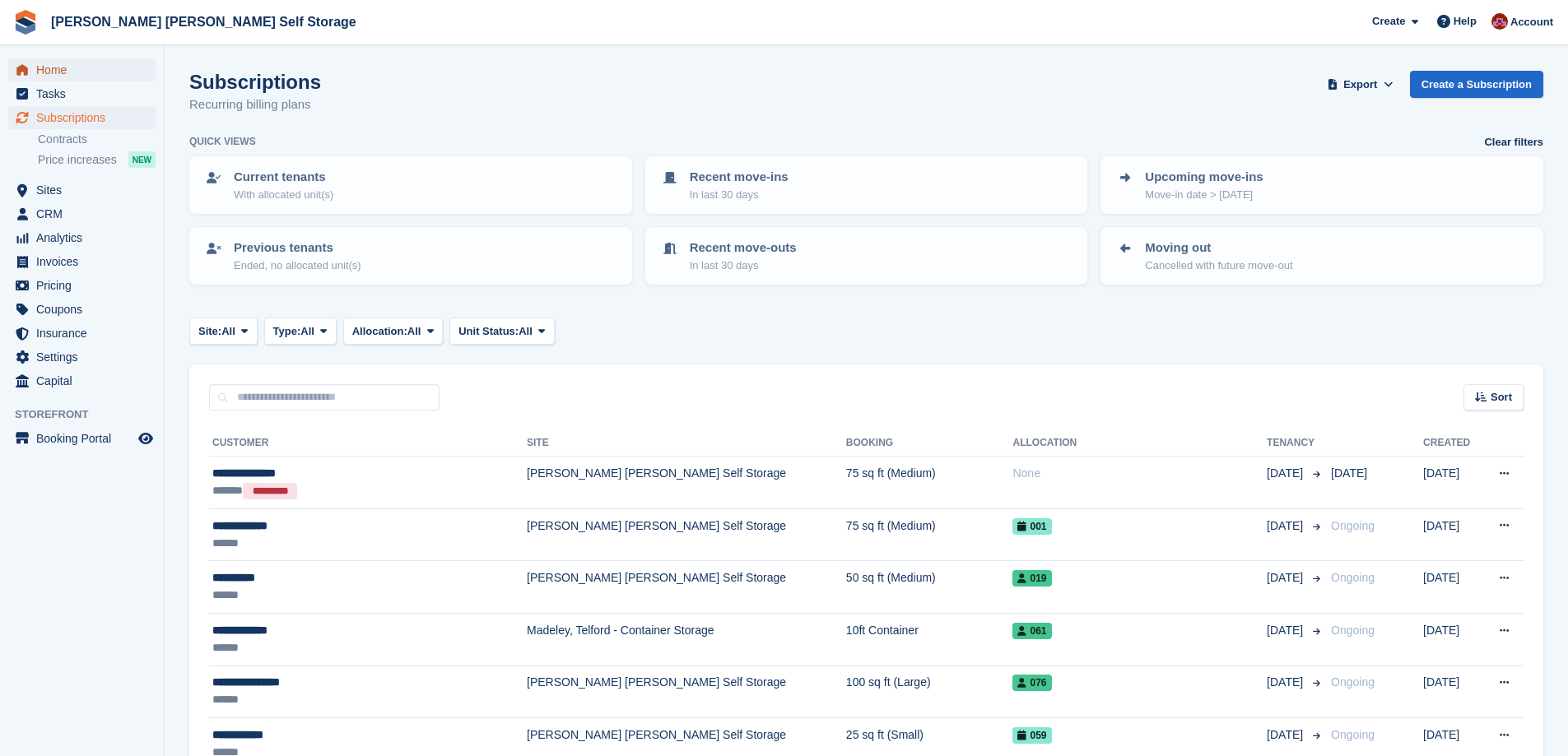
click at [71, 74] on span "Home" at bounding box center [85, 70] width 98 height 23
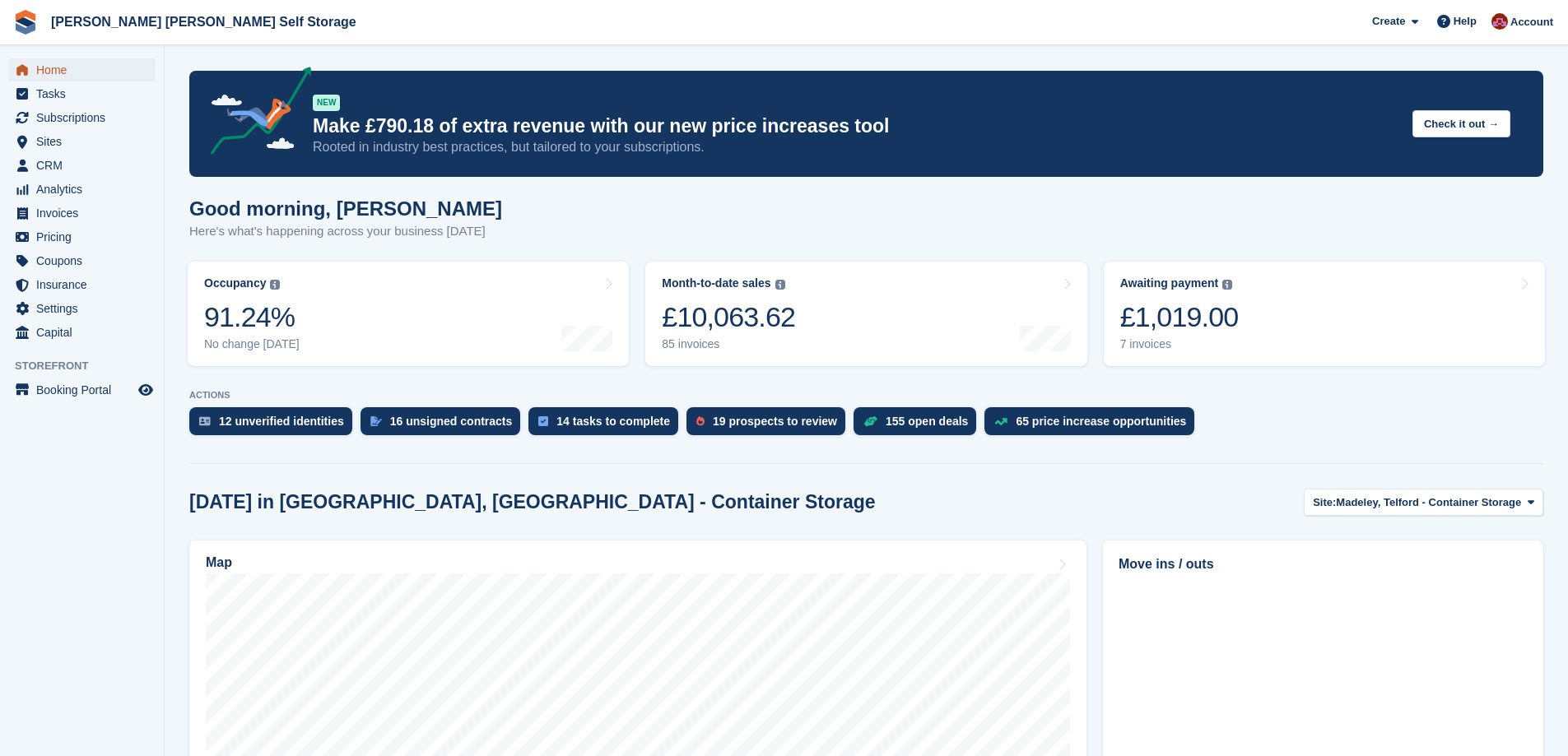
click at [76, 74] on span "Home" at bounding box center [85, 70] width 98 height 23
click at [1466, 22] on span "Help" at bounding box center [1465, 21] width 23 height 16
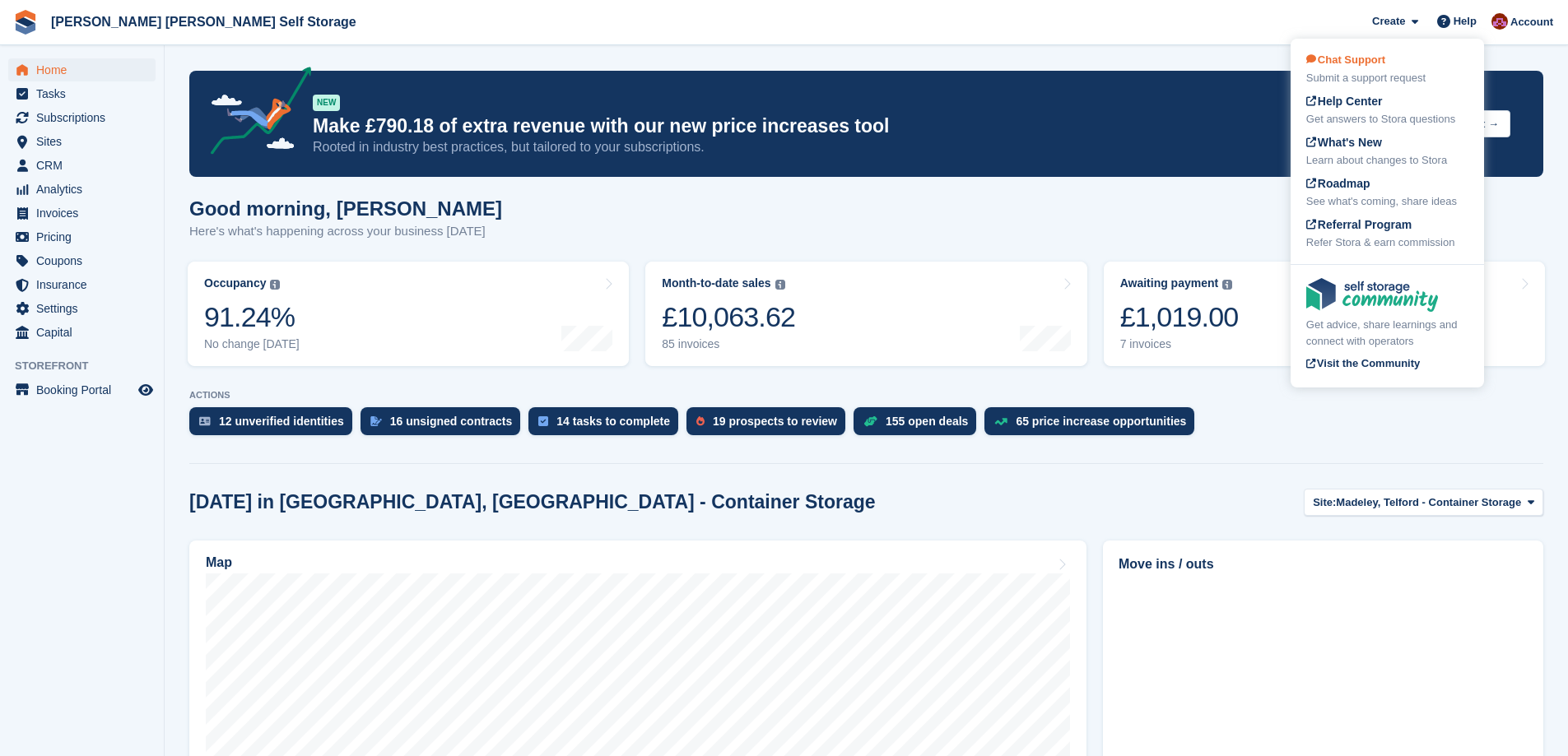
click at [1370, 68] on div "Chat Support Submit a support request" at bounding box center [1387, 69] width 163 height 34
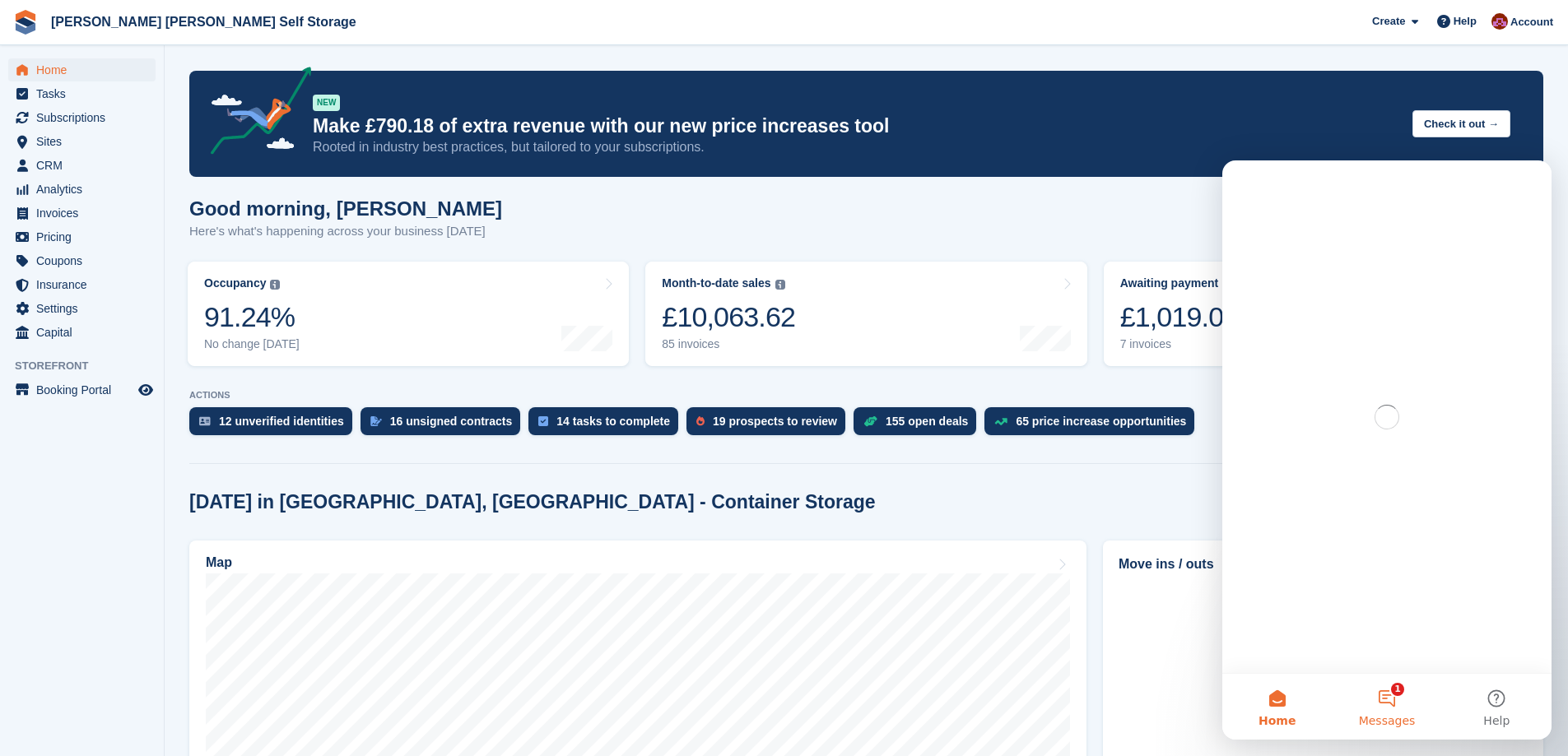
click at [1396, 721] on span "Messages" at bounding box center [1386, 721] width 56 height 11
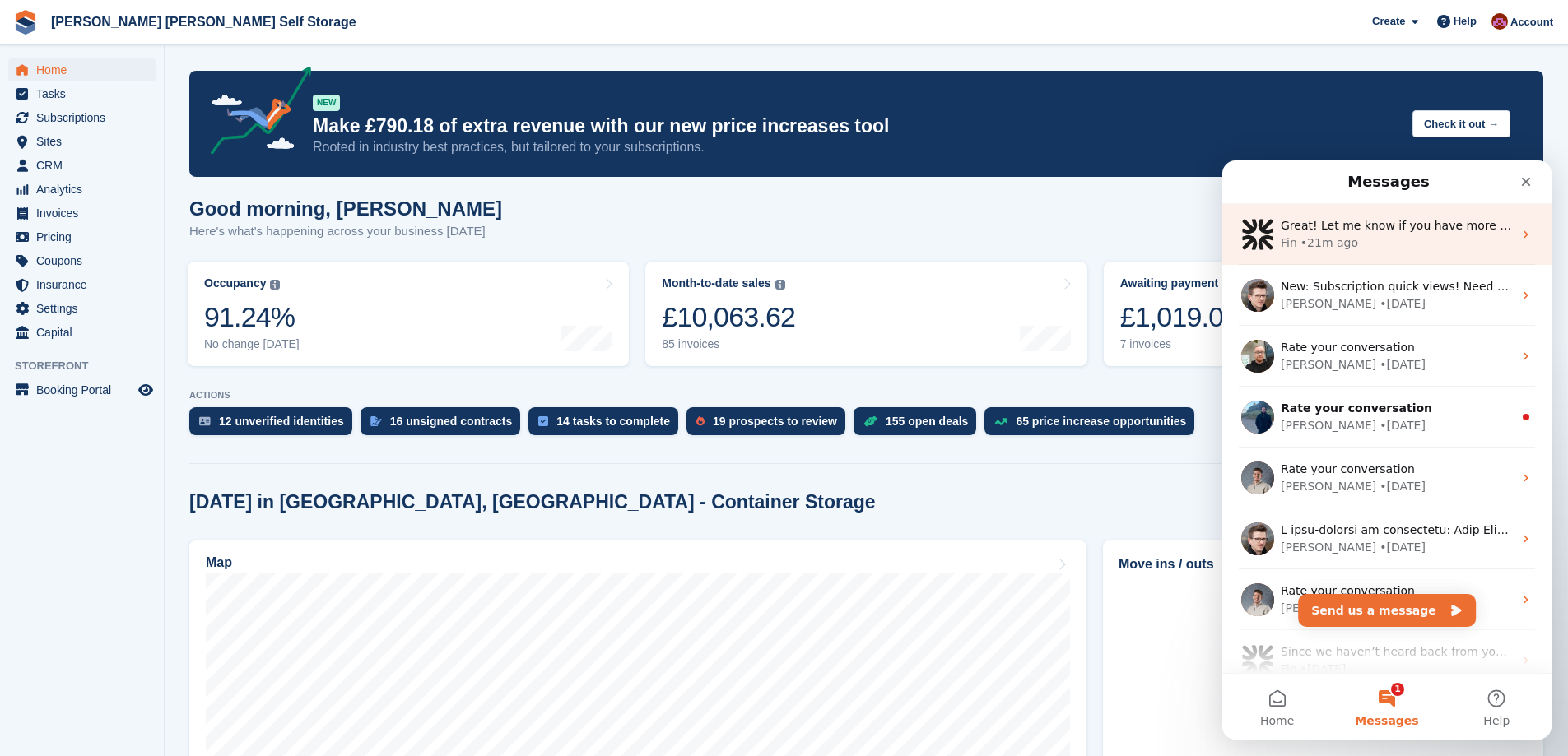
click at [1351, 228] on span "Great! Let me know if you have more questions or need further assistance." at bounding box center [1498, 226] width 434 height 13
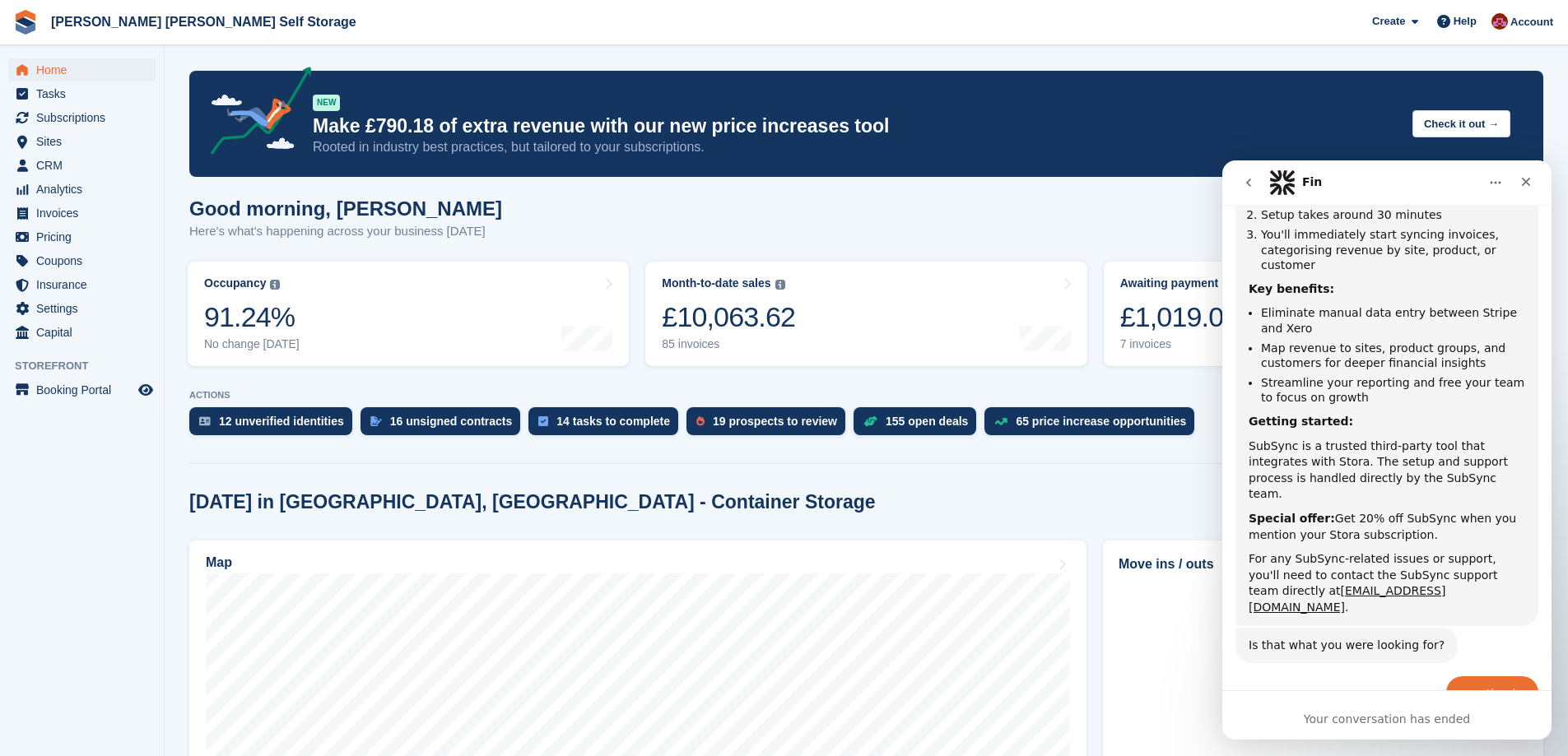
scroll to position [541, 0]
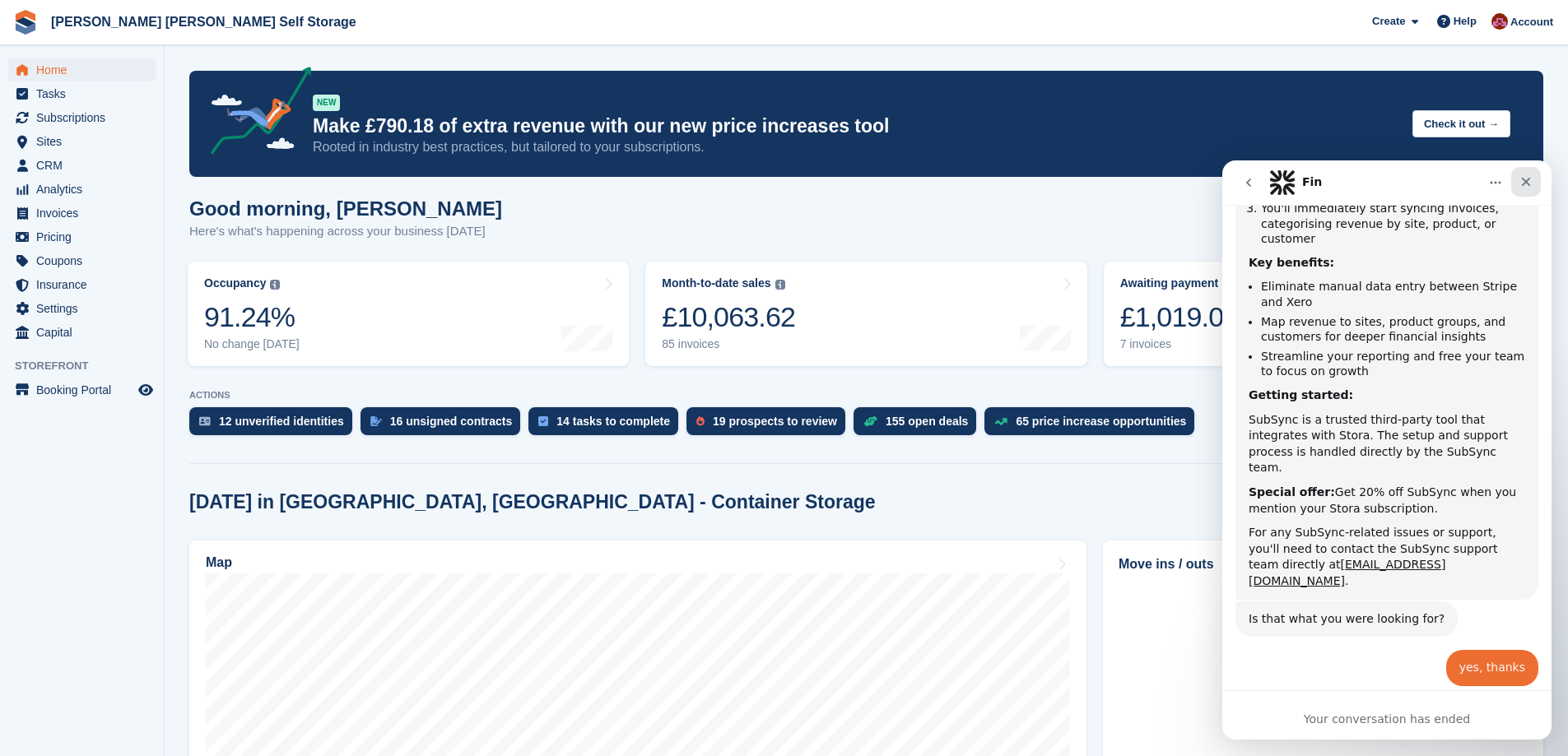
click at [1529, 176] on icon "Close" at bounding box center [1526, 182] width 13 height 13
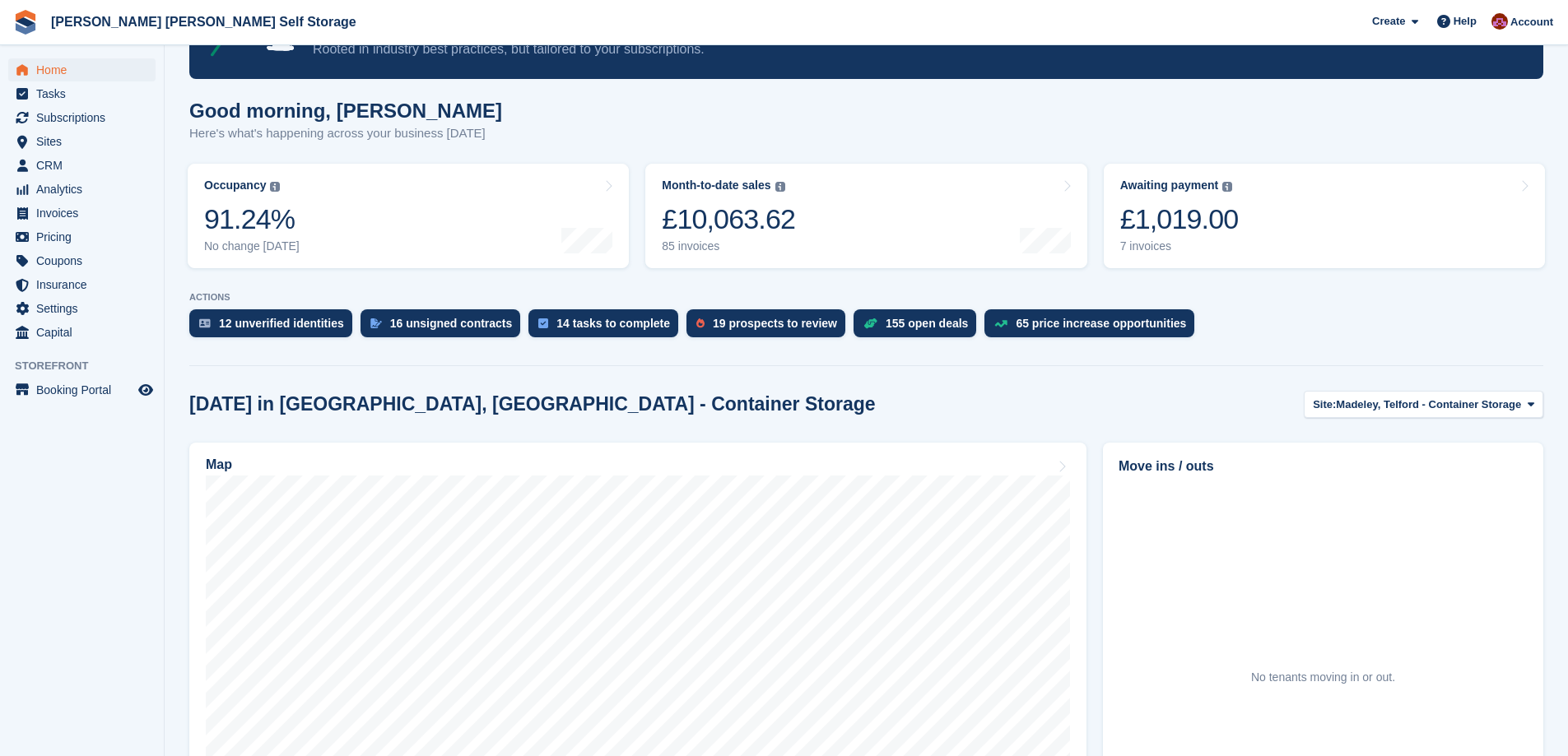
scroll to position [0, 0]
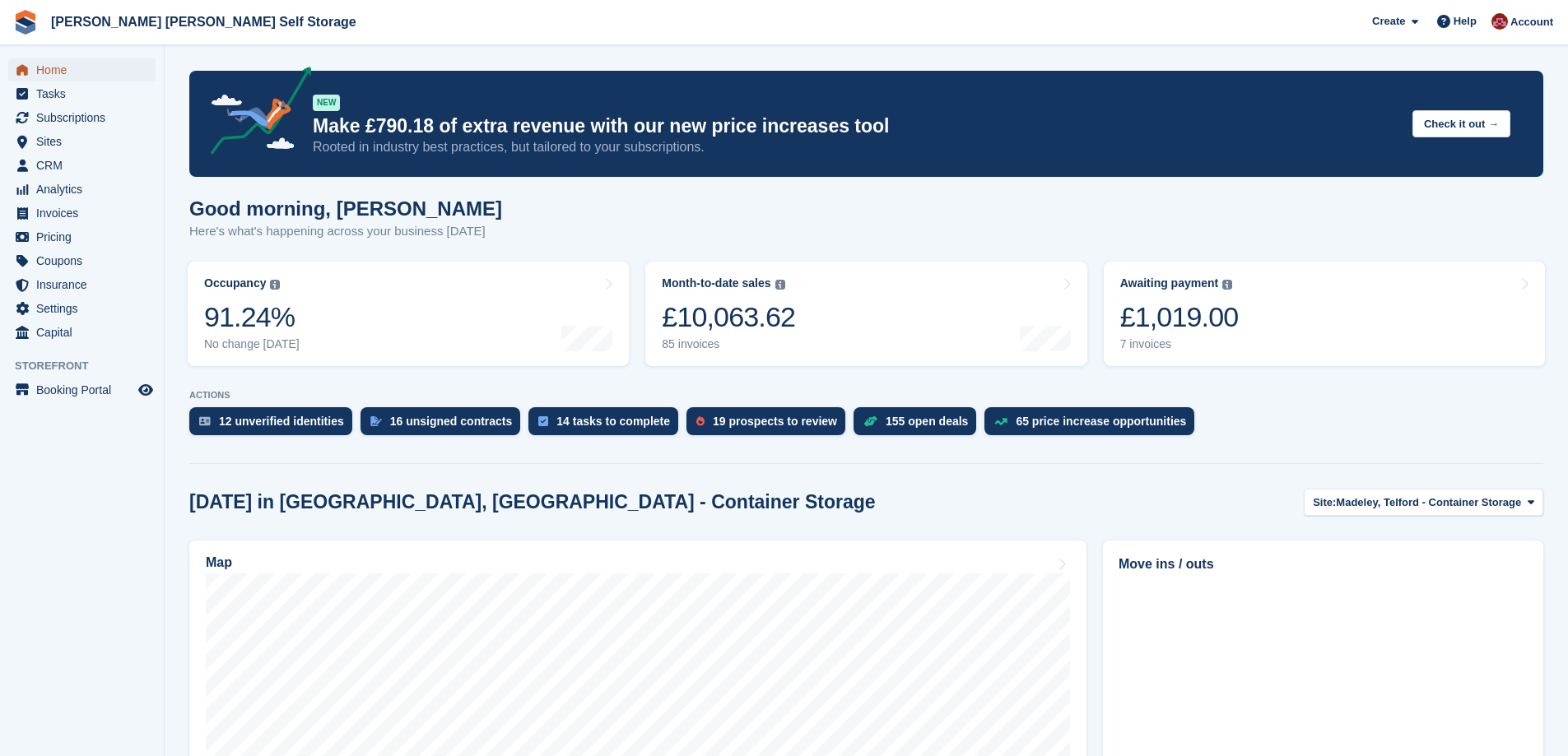
click at [92, 62] on span "Home" at bounding box center [85, 70] width 98 height 23
click at [52, 121] on span "Subscriptions" at bounding box center [85, 118] width 98 height 23
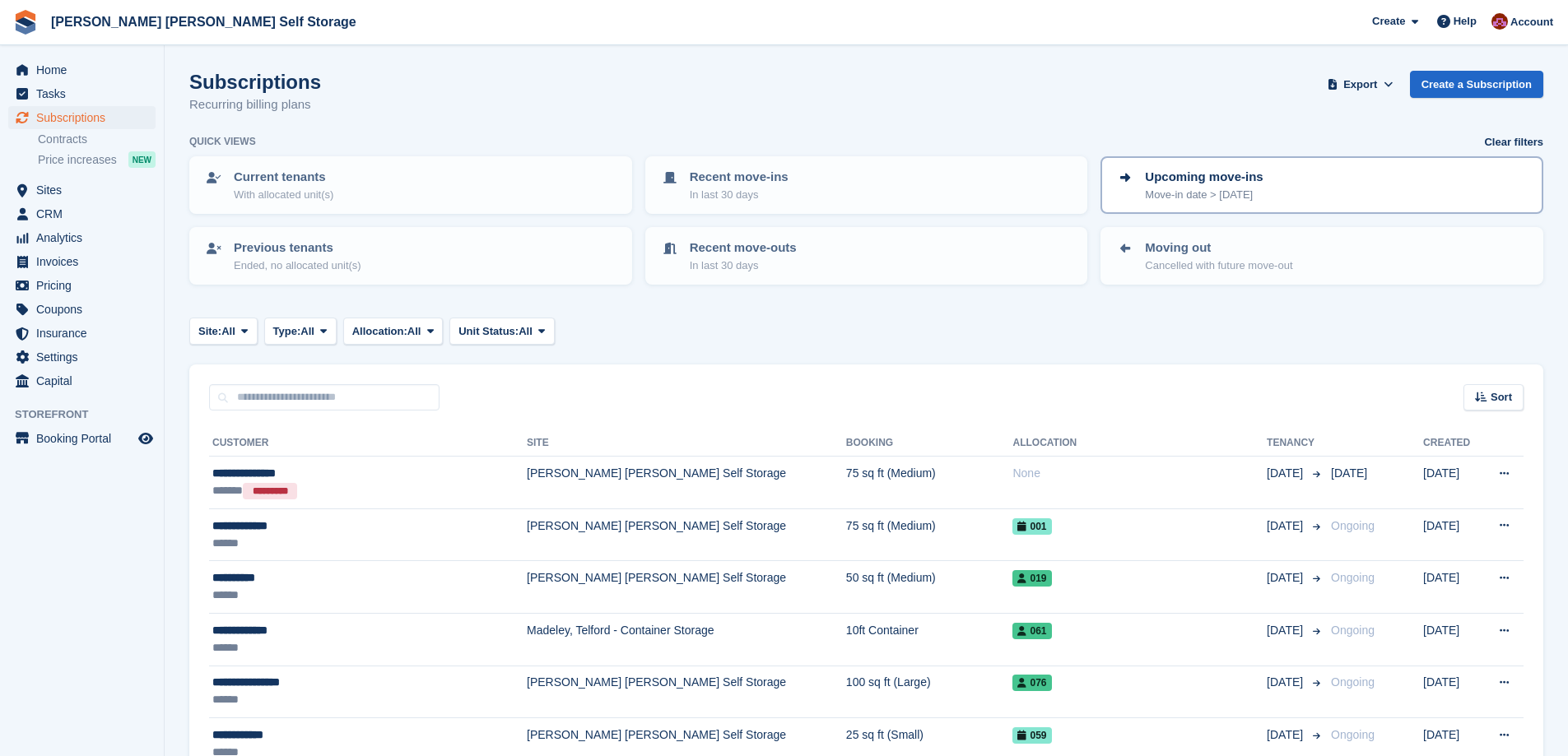
click at [1181, 184] on p "Upcoming move-ins" at bounding box center [1204, 178] width 118 height 19
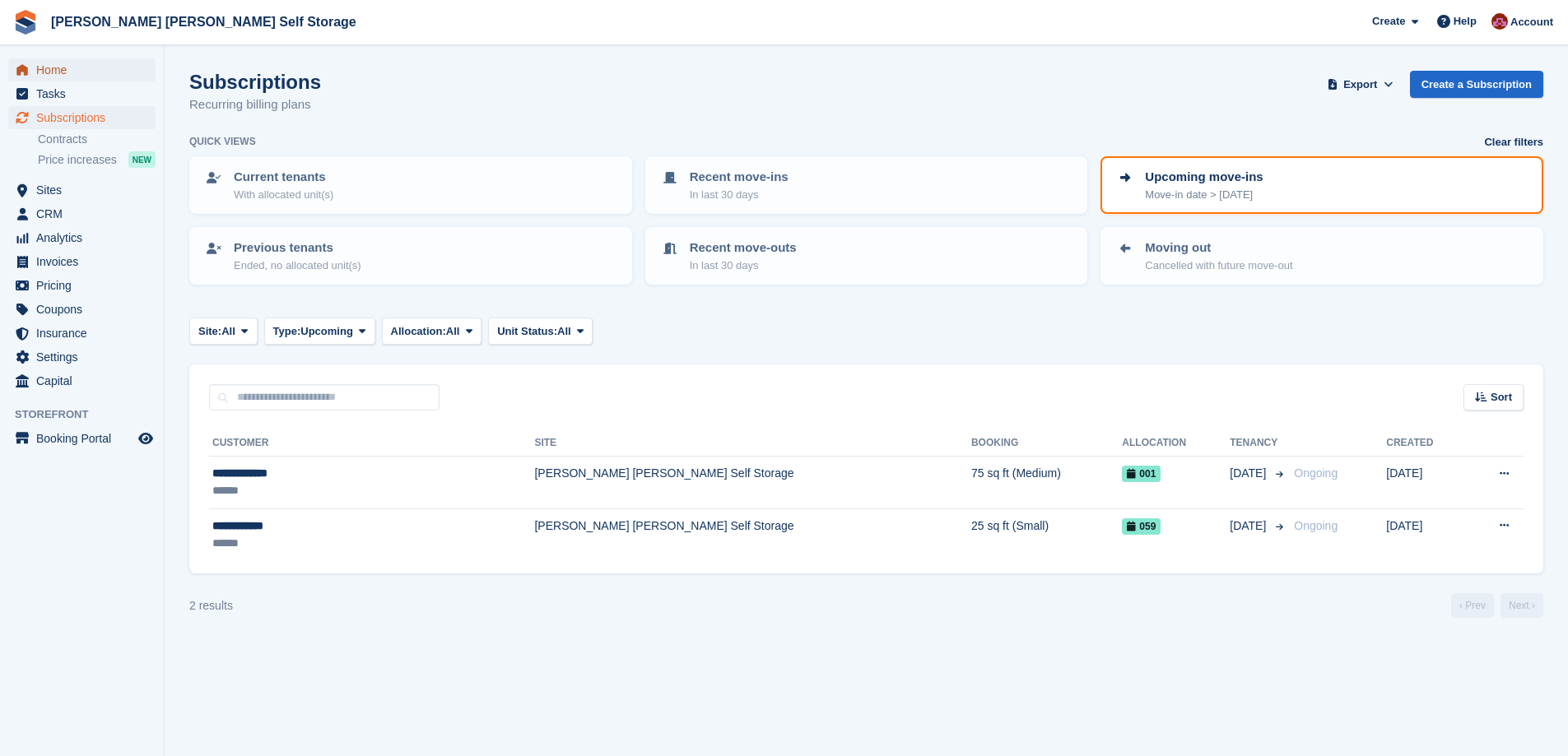
click at [66, 80] on span "Home" at bounding box center [85, 70] width 98 height 23
